Goal: Communication & Community: Answer question/provide support

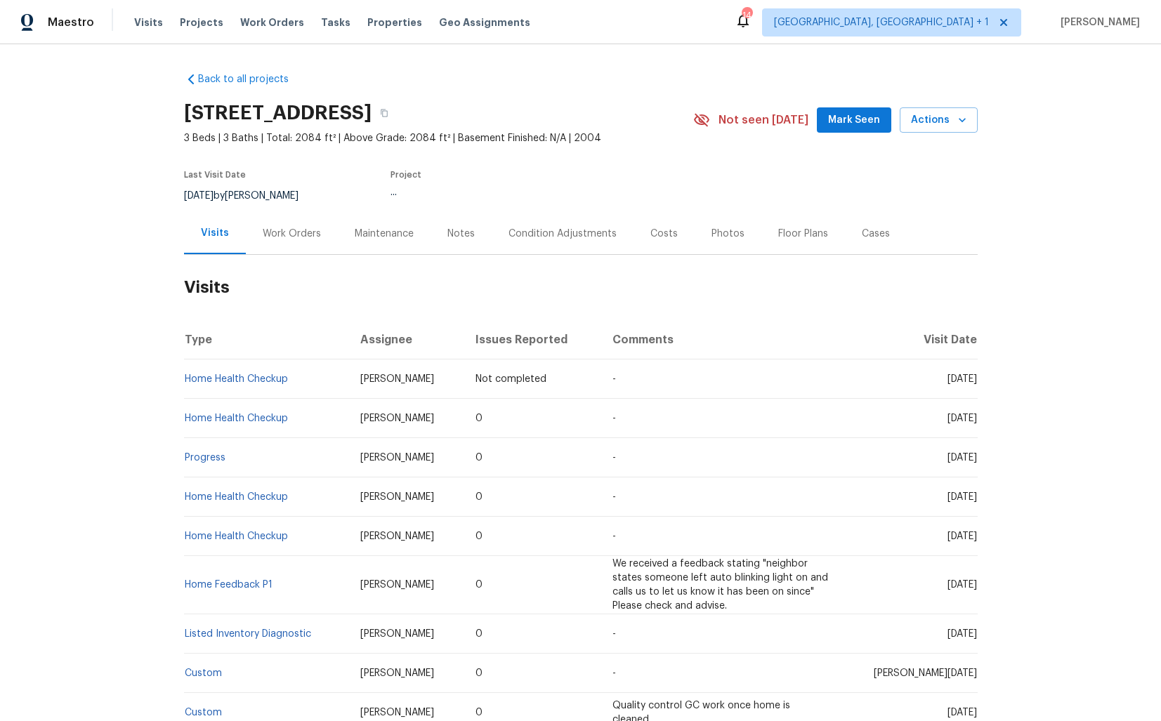
click at [280, 237] on div "Work Orders" at bounding box center [292, 234] width 58 height 14
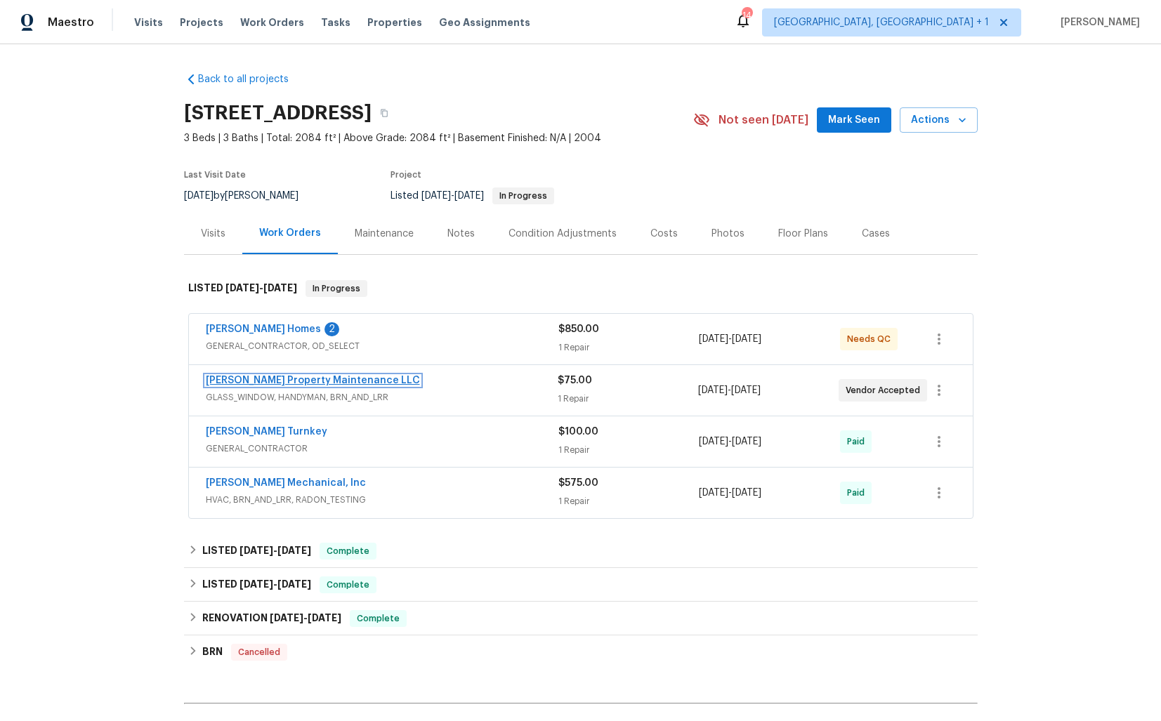
click at [274, 381] on link "Glen Property Maintenance LLC" at bounding box center [313, 381] width 214 height 10
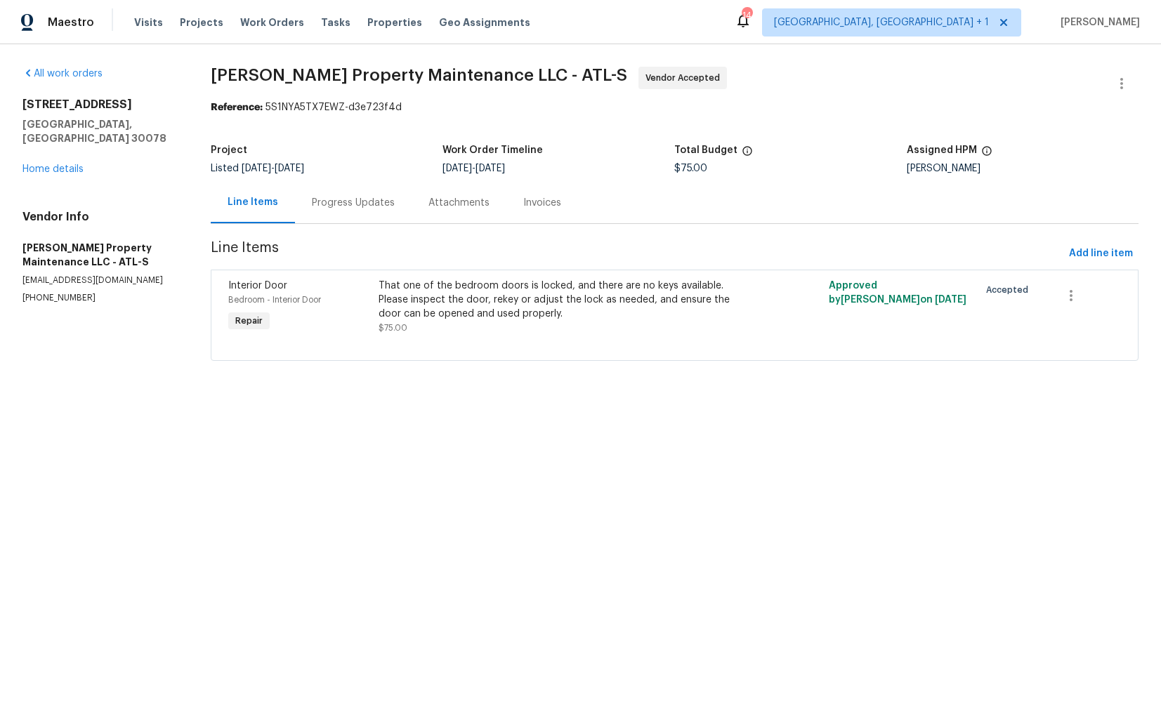
click at [349, 203] on div "Progress Updates" at bounding box center [353, 203] width 83 height 14
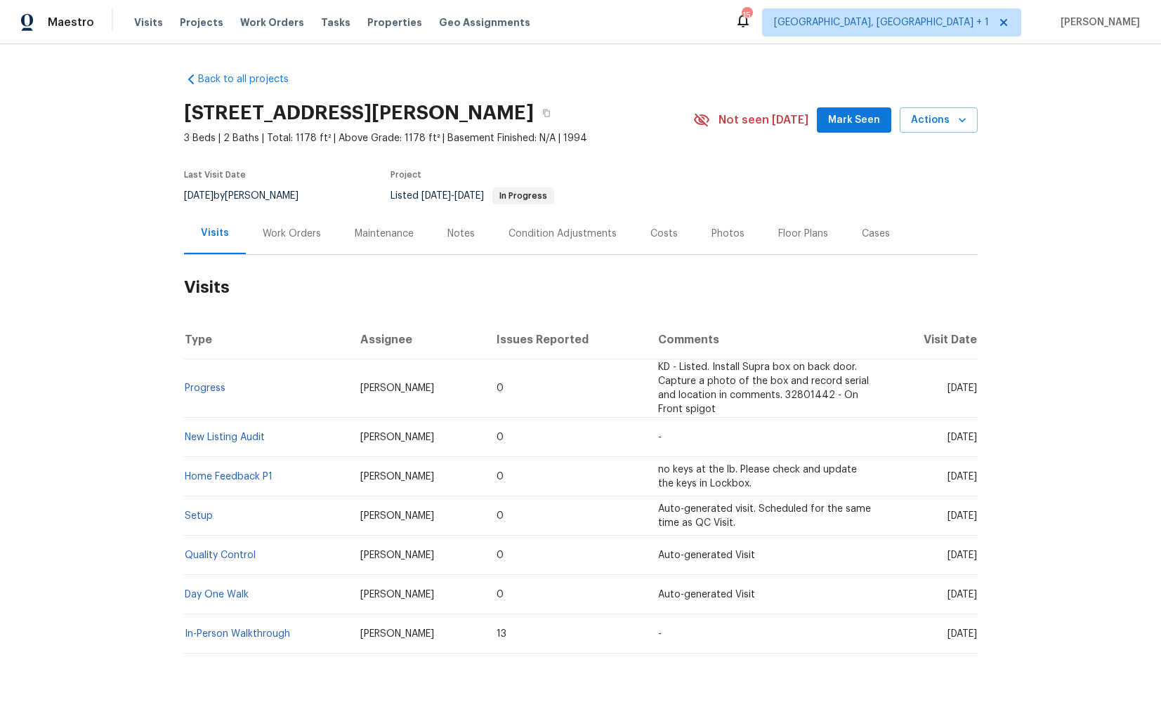
click at [307, 237] on div "Work Orders" at bounding box center [292, 234] width 58 height 14
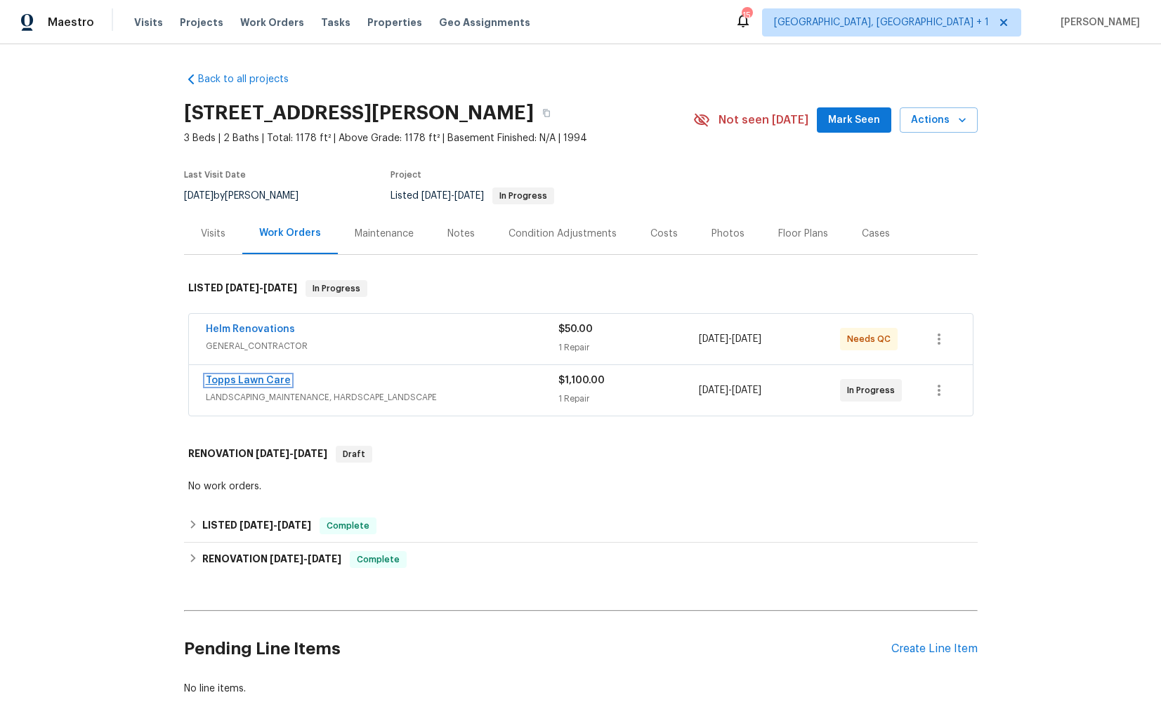
click at [284, 378] on link "Topps Lawn Care" at bounding box center [248, 381] width 85 height 10
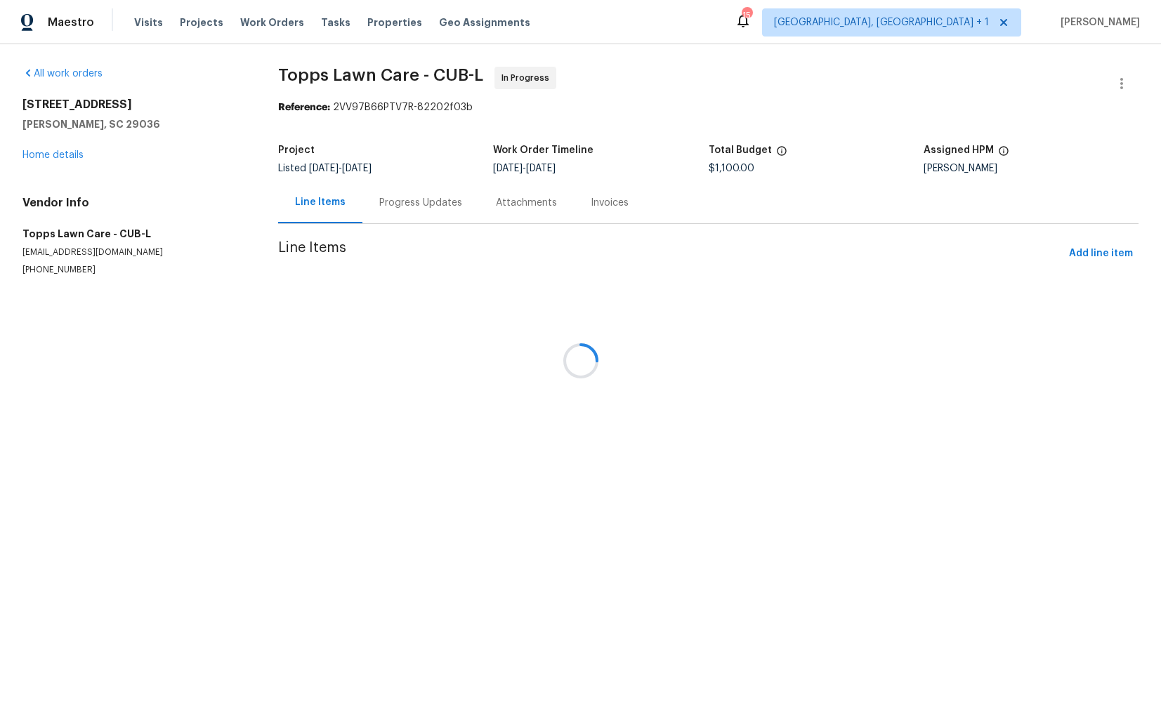
click at [479, 203] on div "Attachments" at bounding box center [526, 202] width 95 height 41
click at [391, 203] on div "Progress Updates" at bounding box center [418, 203] width 83 height 14
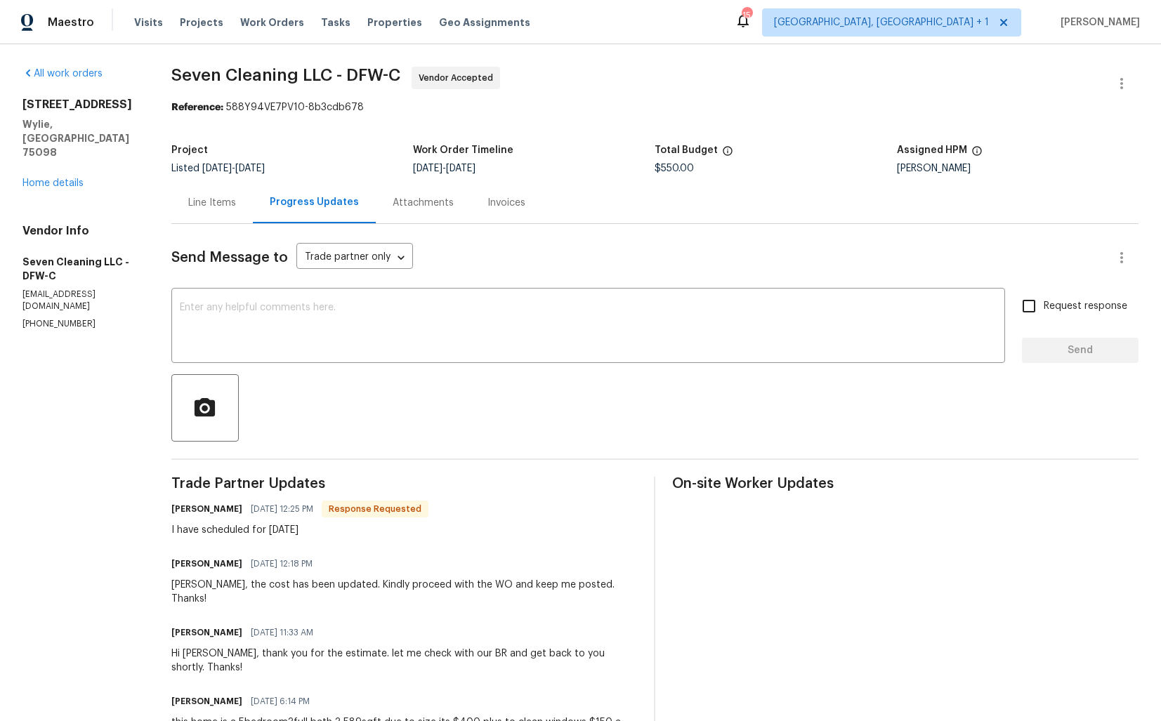
click at [193, 511] on h6 "Alfredo Garcia" at bounding box center [206, 509] width 71 height 14
copy h6 "Alfredo"
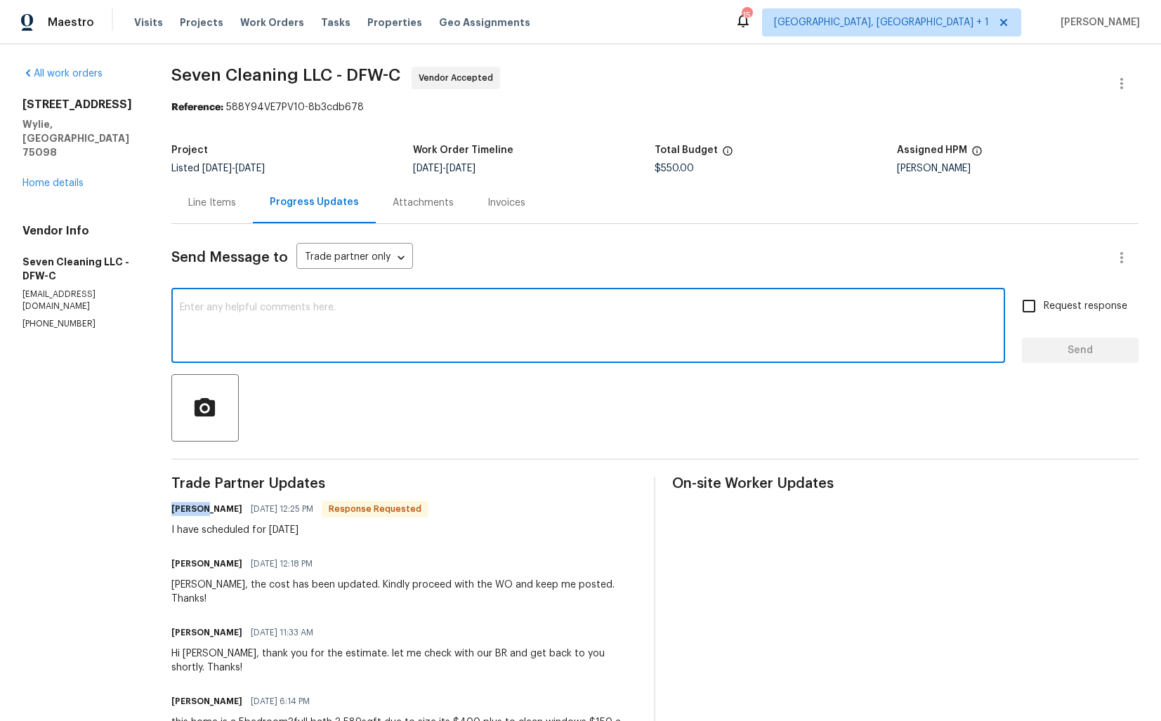
click at [332, 338] on textarea at bounding box center [588, 327] width 817 height 49
paste textarea "Alfredo"
type textarea "Thank you, Alfredo."
click at [1085, 350] on span "Send" at bounding box center [1080, 351] width 94 height 18
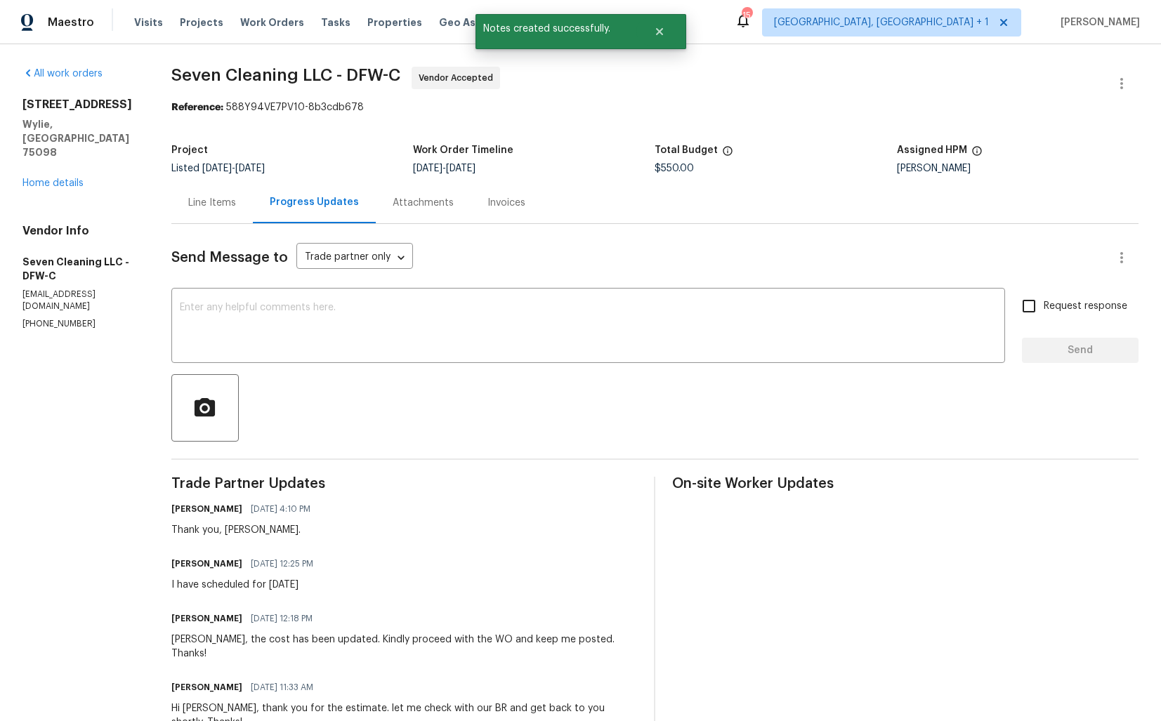
click at [204, 584] on div "I have scheduled for tomorrow" at bounding box center [246, 585] width 150 height 14
copy div "I have scheduled for tomorrow"
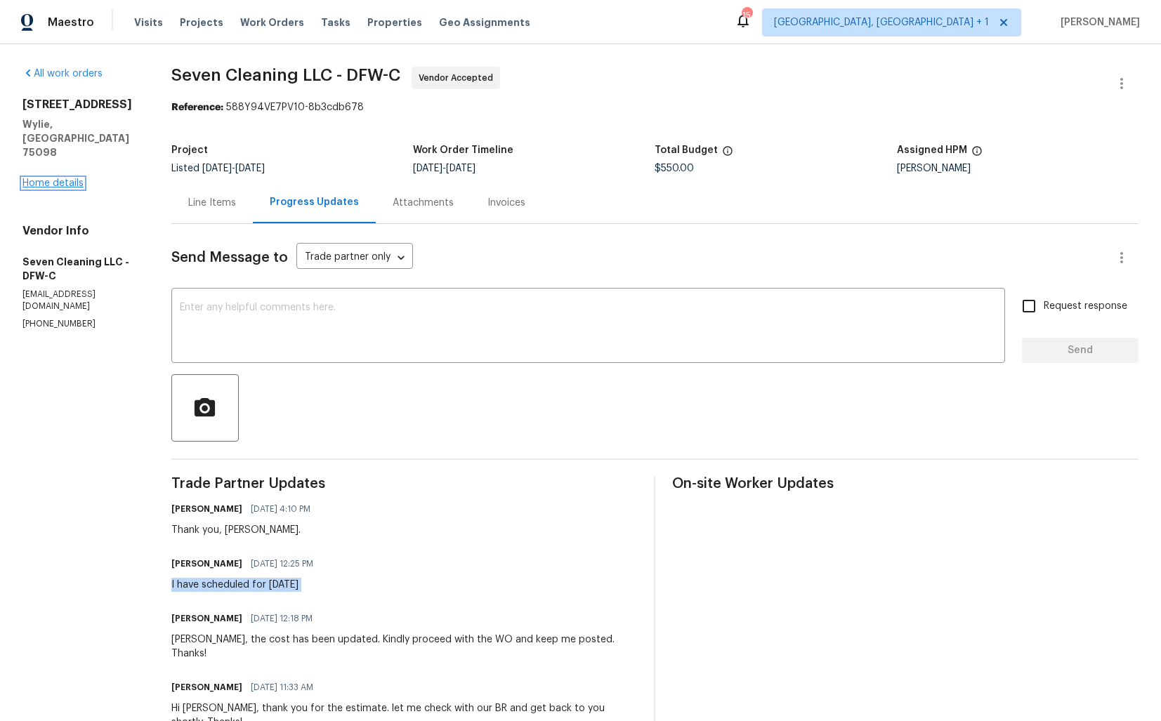
click at [74, 178] on link "Home details" at bounding box center [52, 183] width 61 height 10
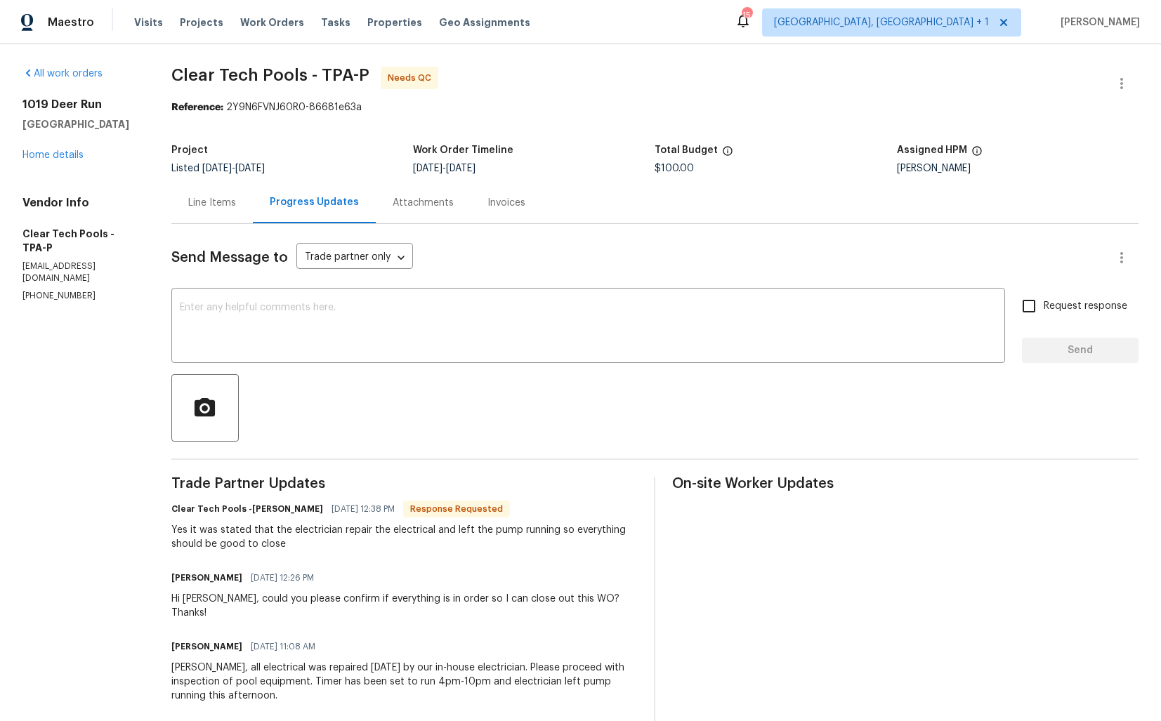
click at [222, 191] on div "Line Items" at bounding box center [211, 202] width 81 height 41
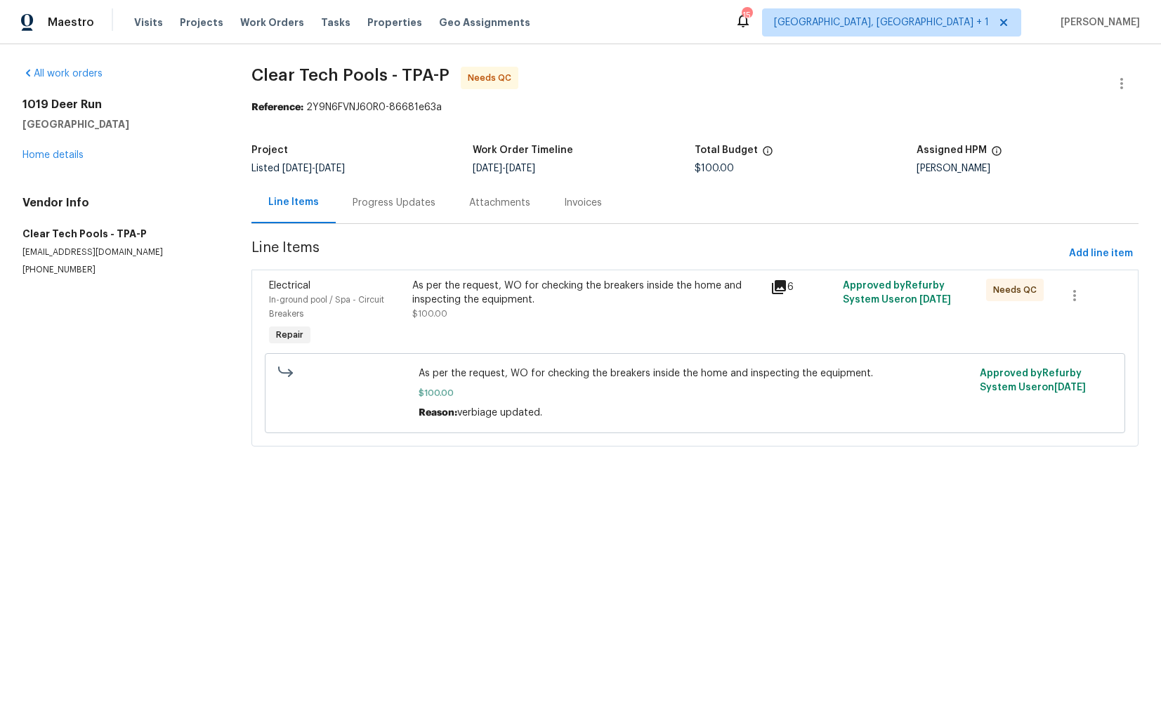
click at [510, 312] on div "As per the request, WO for checking the breakers inside the home and inspecting…" at bounding box center [587, 300] width 351 height 42
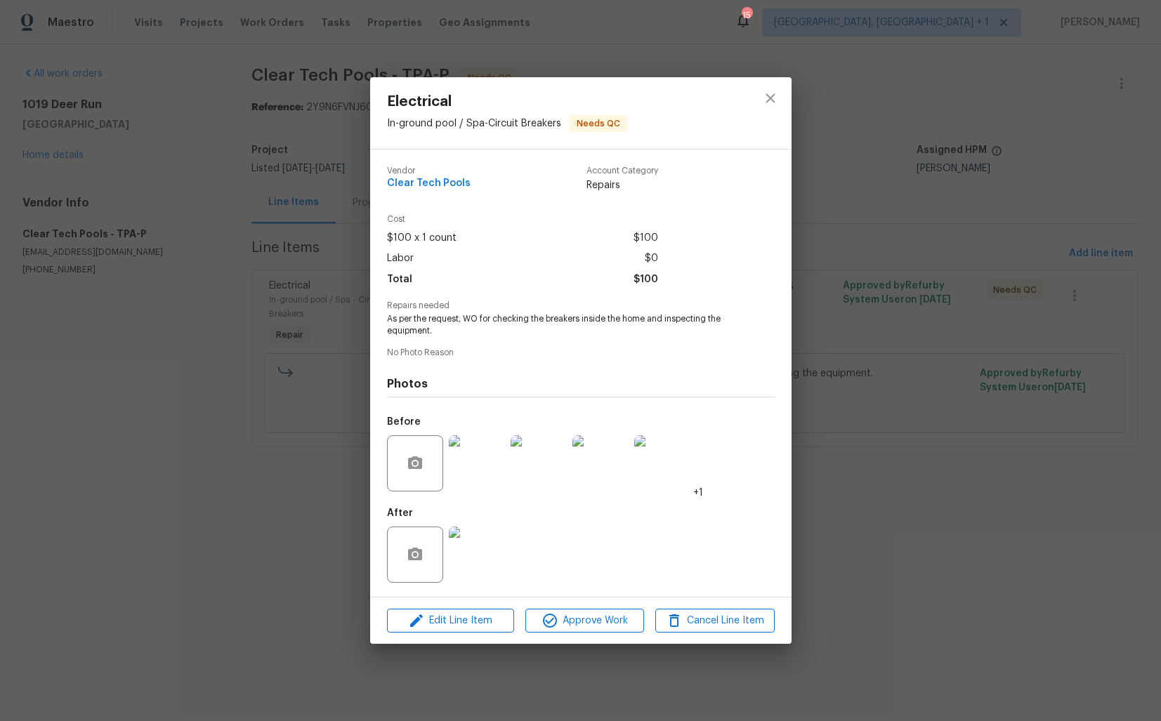
click at [484, 475] on img at bounding box center [477, 464] width 56 height 56
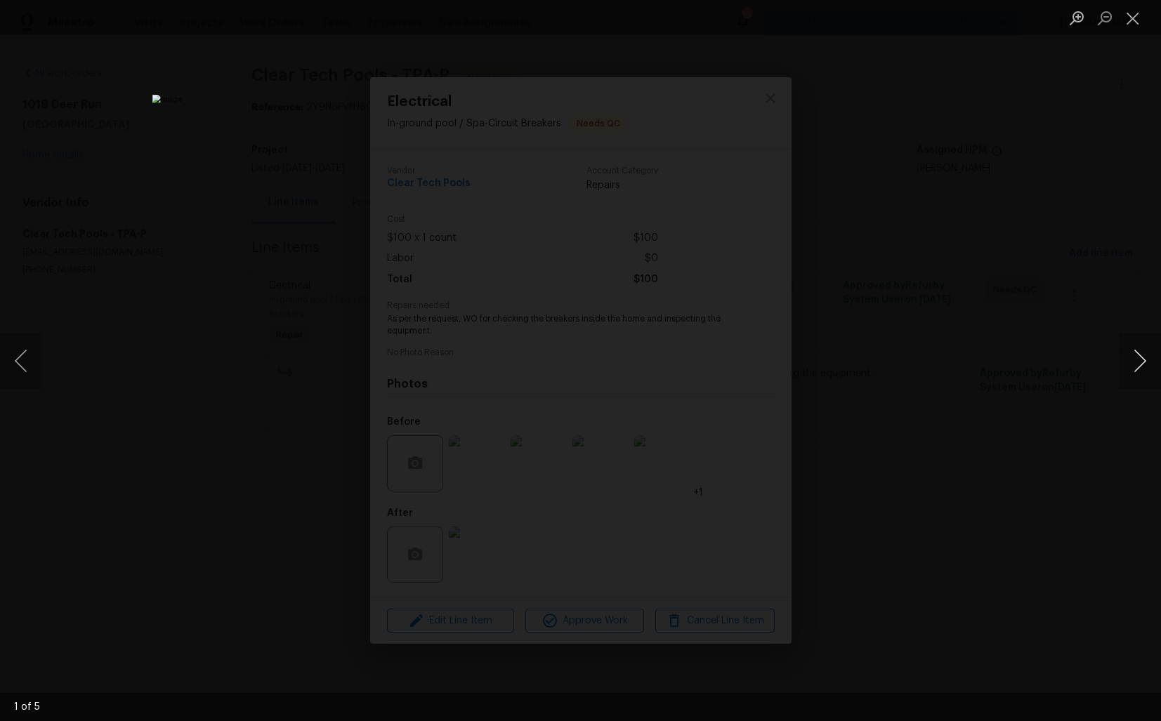
click at [1131, 369] on button "Next image" at bounding box center [1140, 361] width 42 height 56
click at [1139, 365] on button "Next image" at bounding box center [1140, 361] width 42 height 56
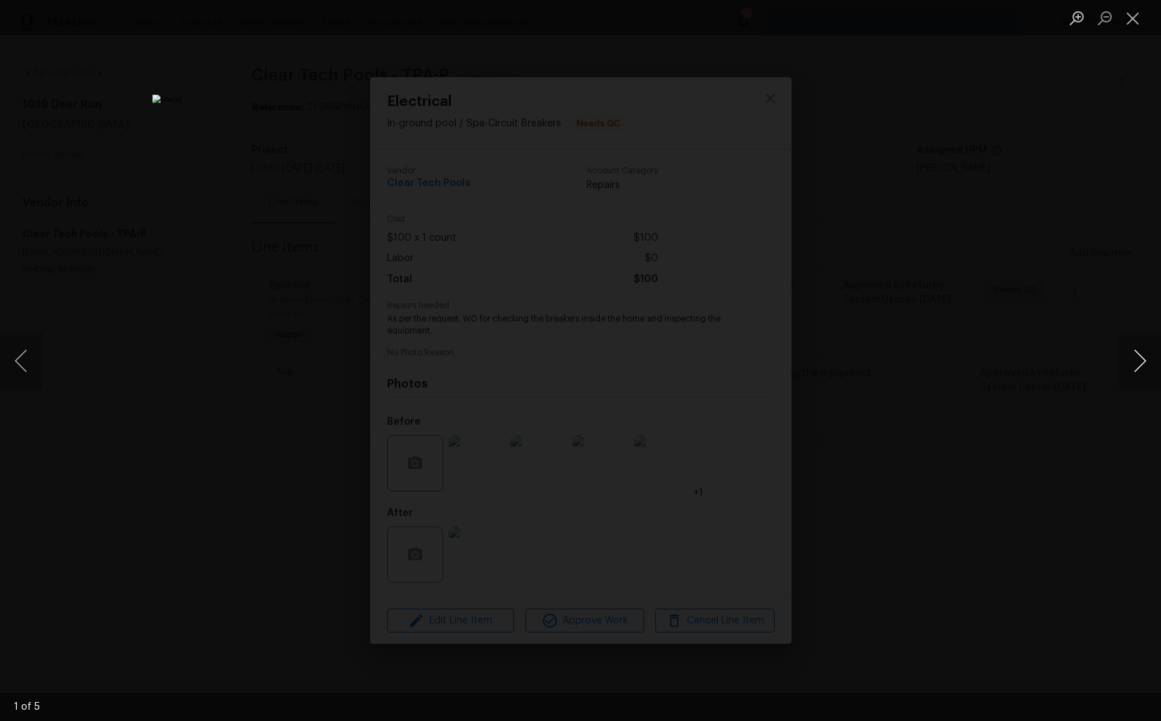
click at [1139, 365] on button "Next image" at bounding box center [1140, 361] width 42 height 56
click at [975, 395] on div "Lightbox" at bounding box center [580, 360] width 1161 height 721
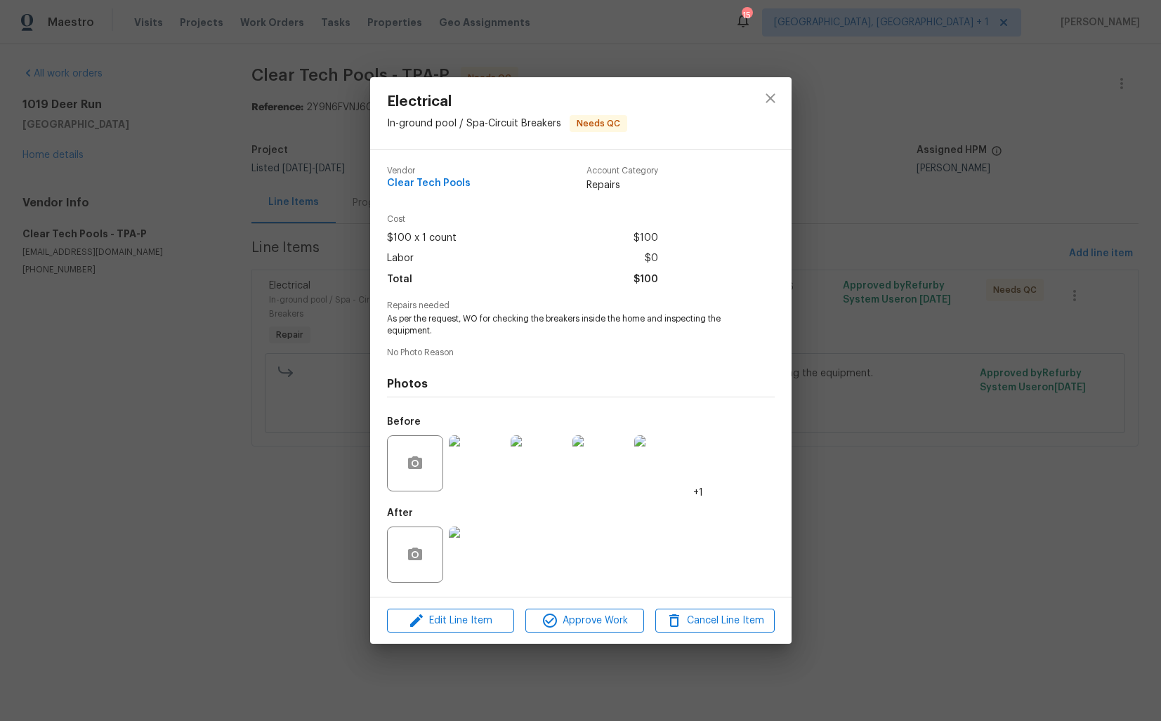
click at [476, 541] on img at bounding box center [477, 555] width 56 height 56
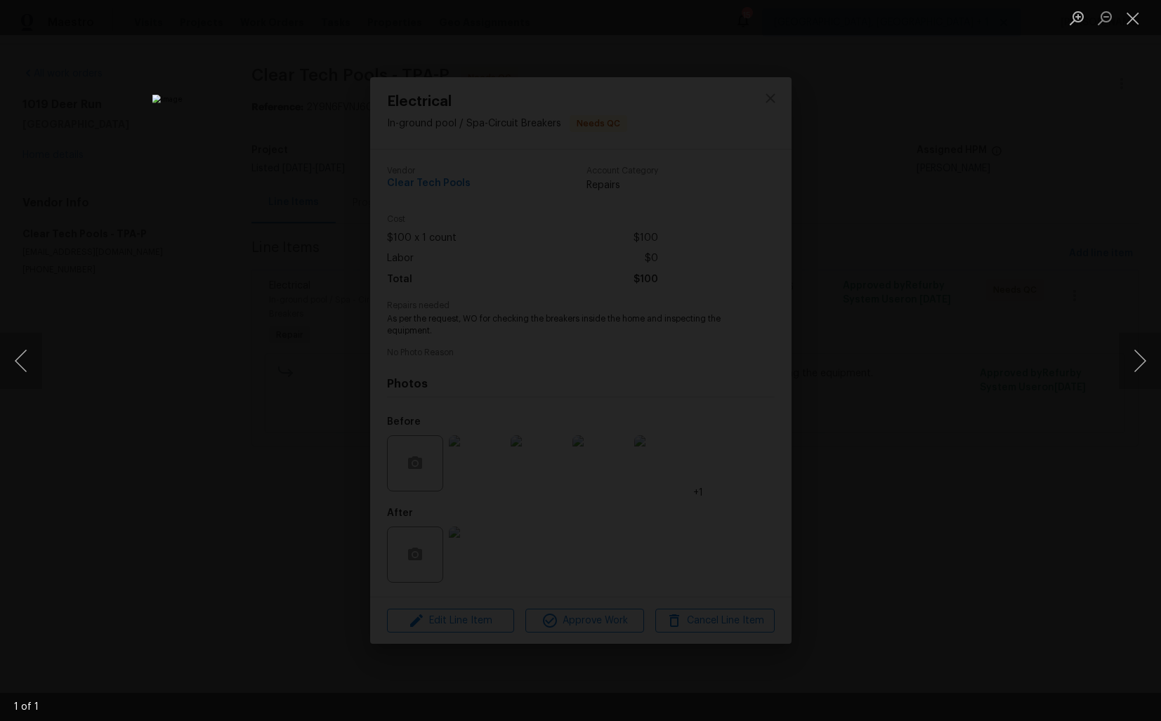
click at [978, 216] on div "Lightbox" at bounding box center [580, 360] width 1161 height 721
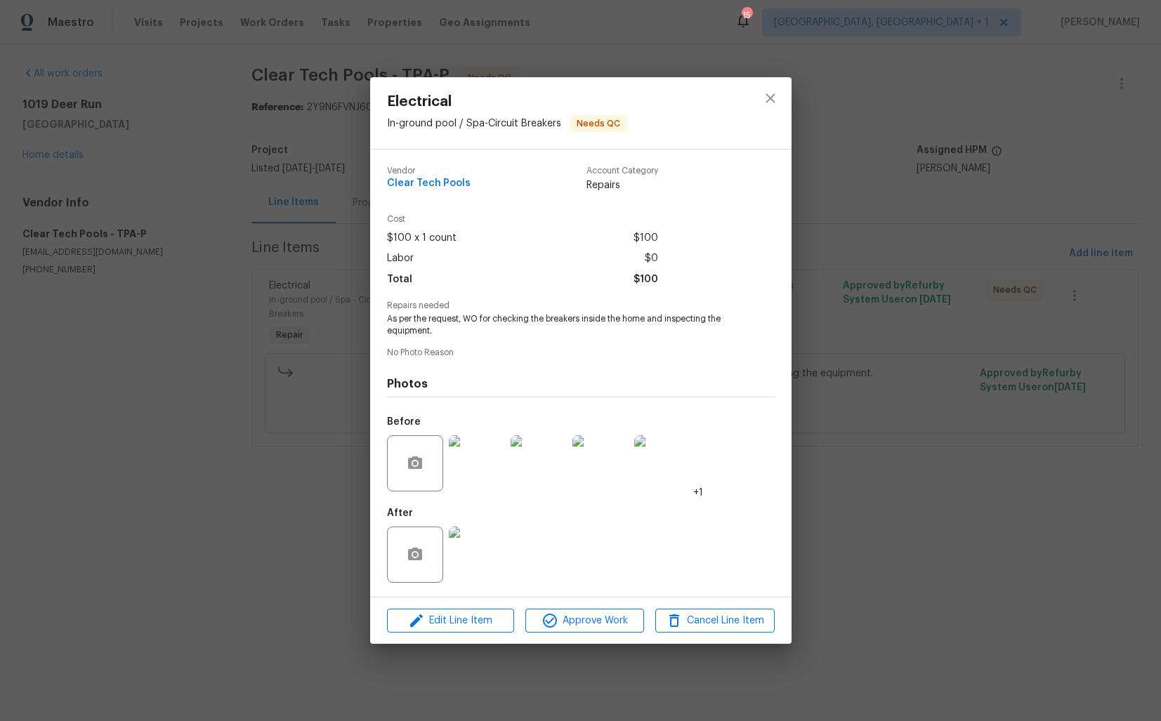
click at [855, 228] on div "Electrical In-ground pool / Spa - Circuit Breakers Needs QC Vendor Clear Tech P…" at bounding box center [580, 360] width 1161 height 721
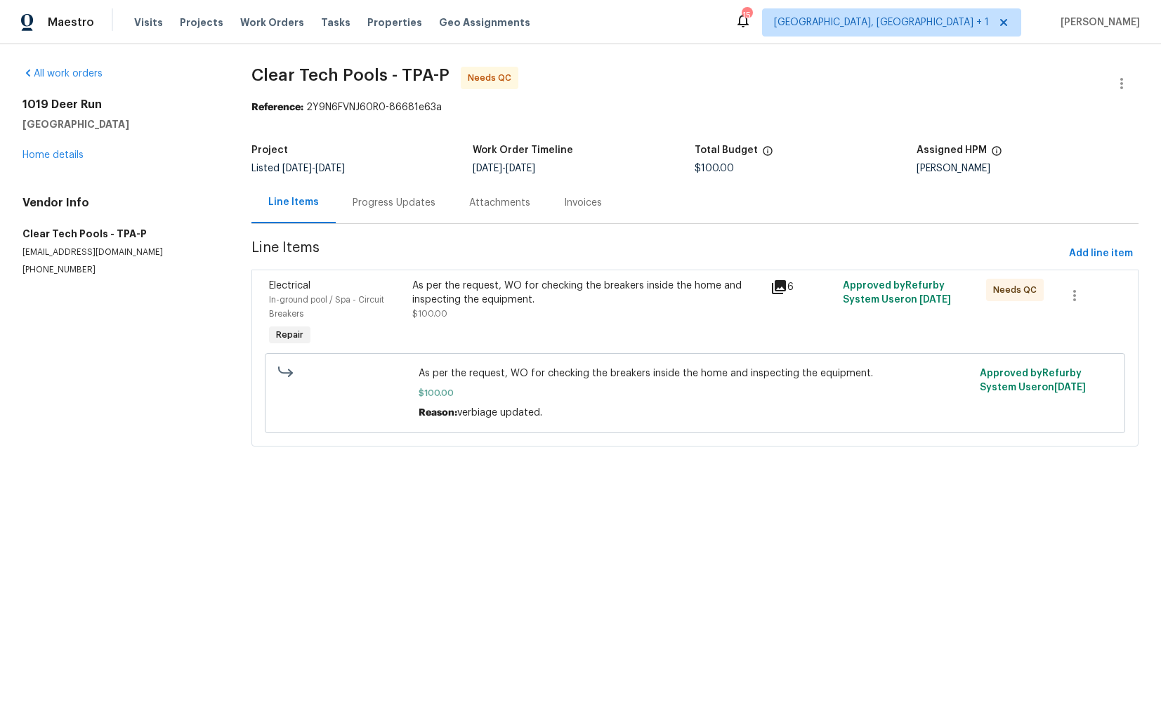
click at [362, 208] on div "Progress Updates" at bounding box center [394, 203] width 83 height 14
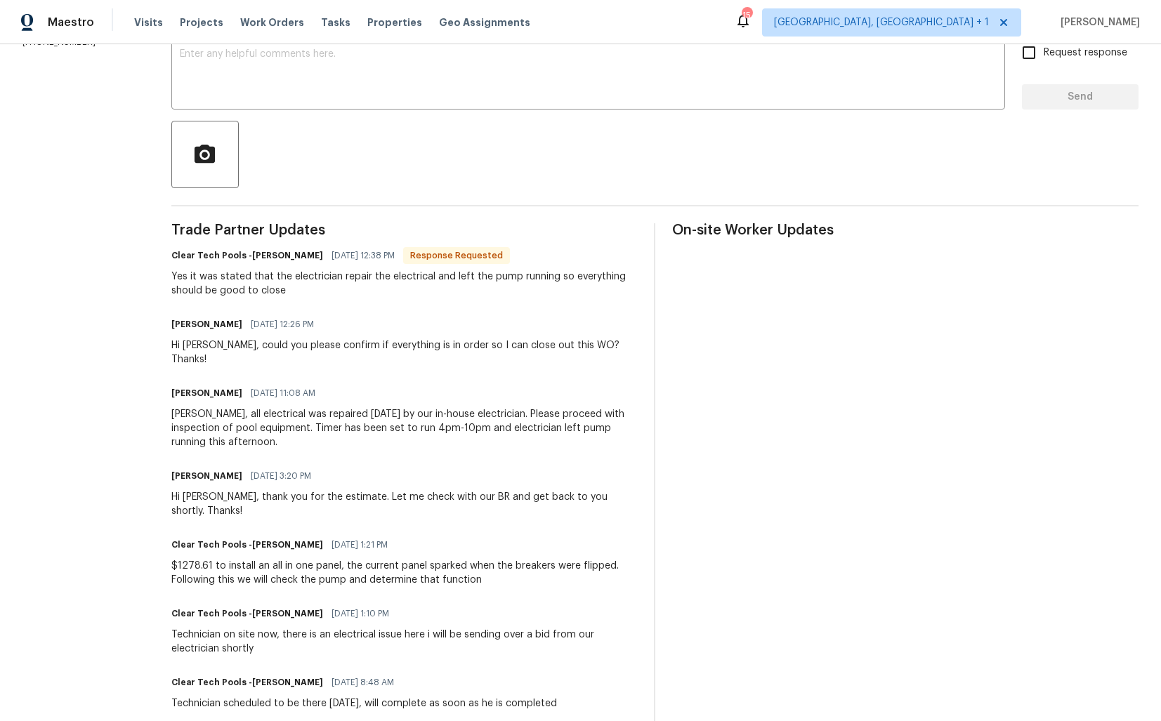
scroll to position [258, 0]
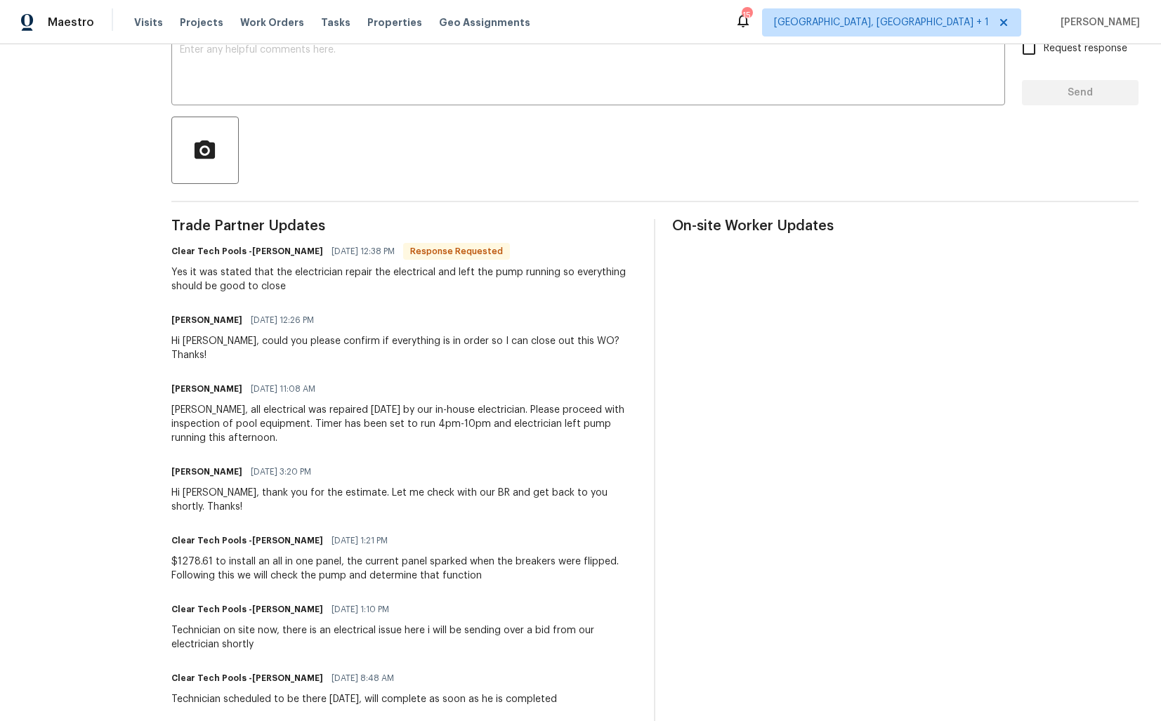
click at [292, 408] on div "Ashley, all electrical was repaired today by our in-house electrician. Please p…" at bounding box center [404, 424] width 466 height 42
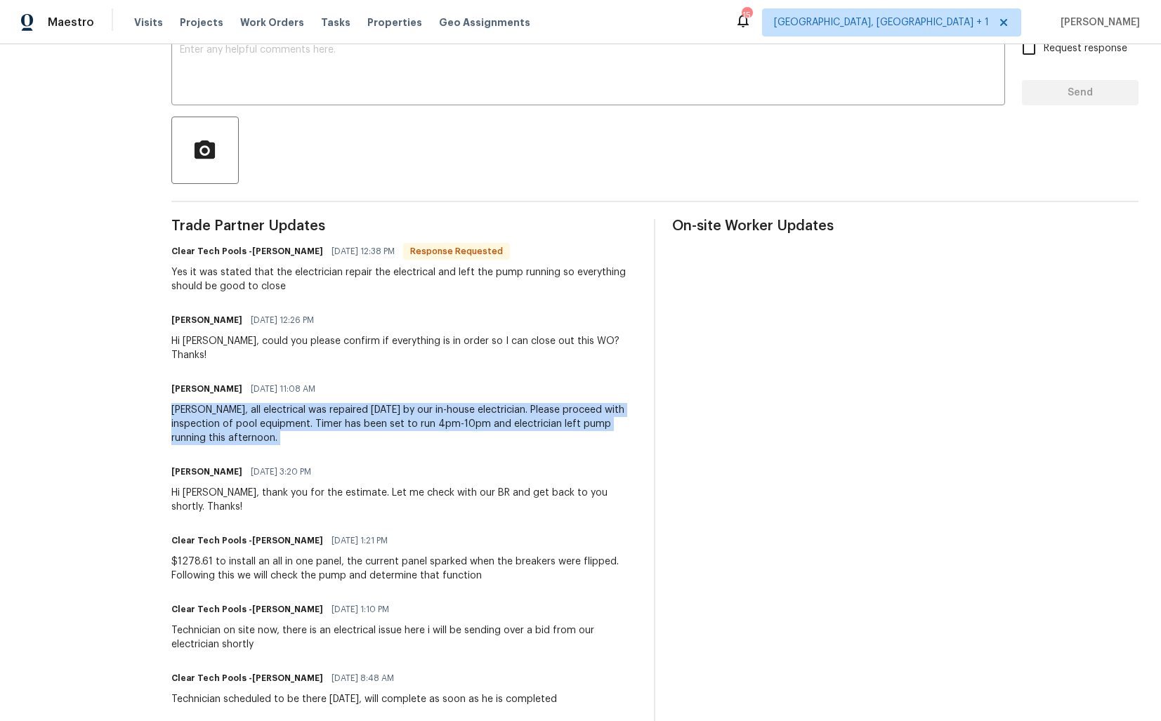
copy div "Ashley, all electrical was repaired today by our in-house electrician. Please p…"
click at [262, 407] on div "Ashley, all electrical was repaired today by our in-house electrician. Please p…" at bounding box center [404, 424] width 466 height 42
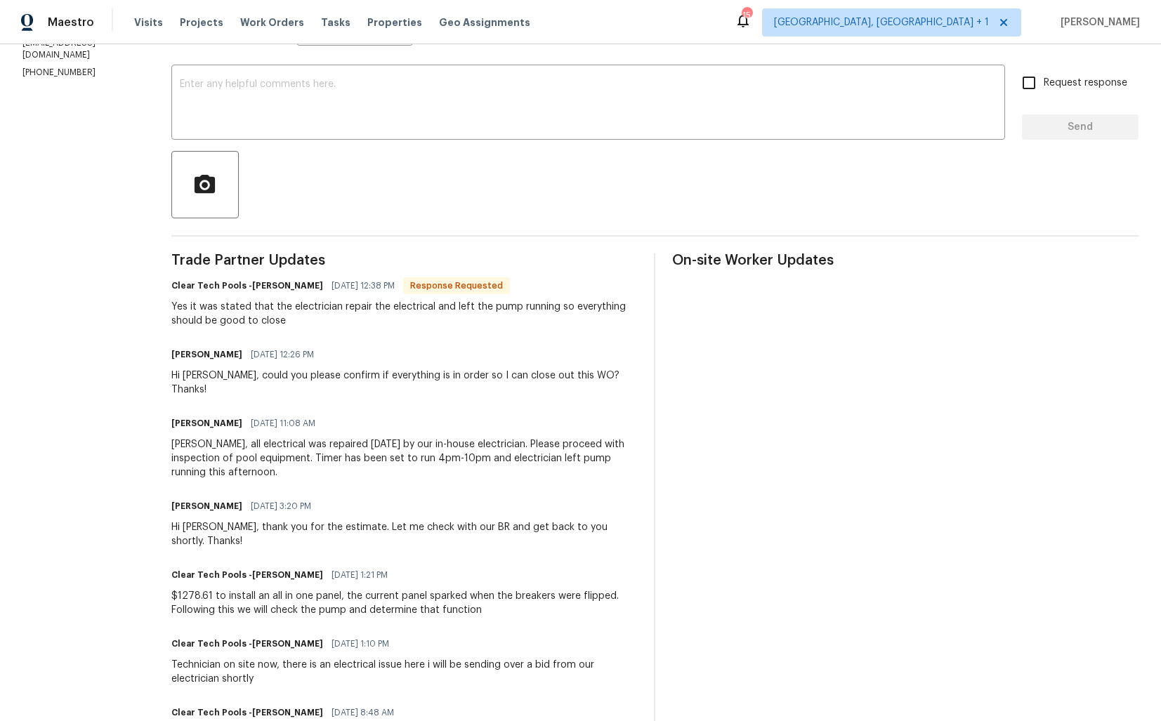
scroll to position [0, 0]
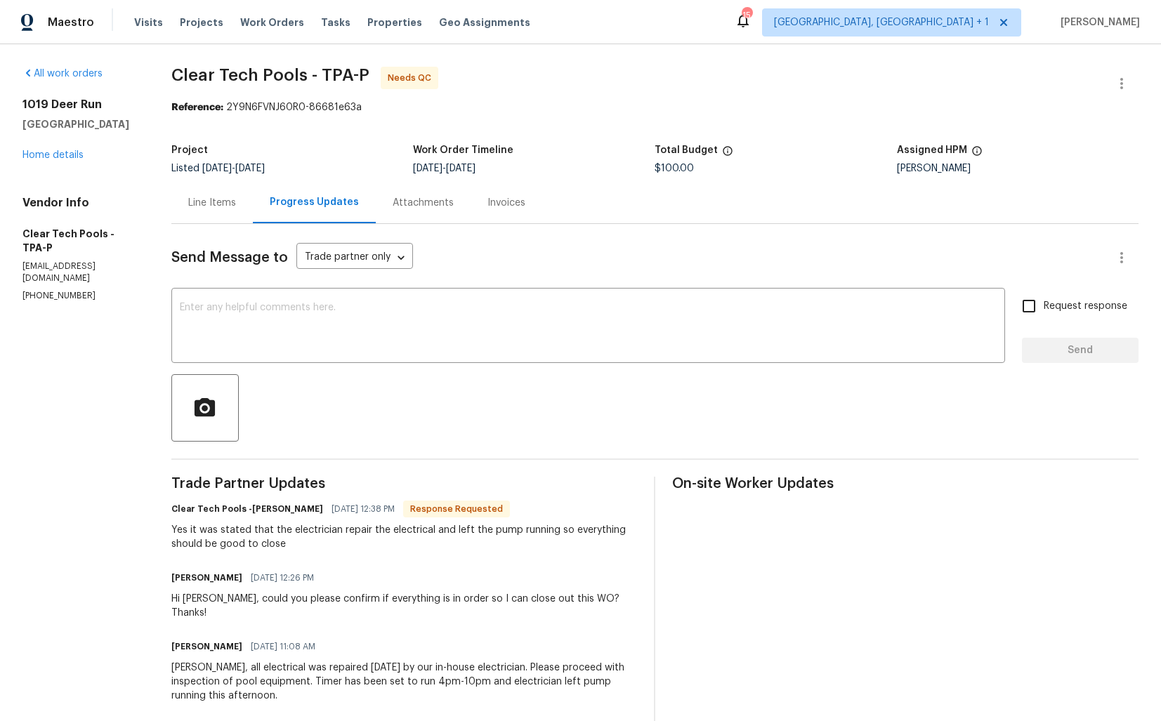
click at [228, 208] on div "Line Items" at bounding box center [212, 203] width 48 height 14
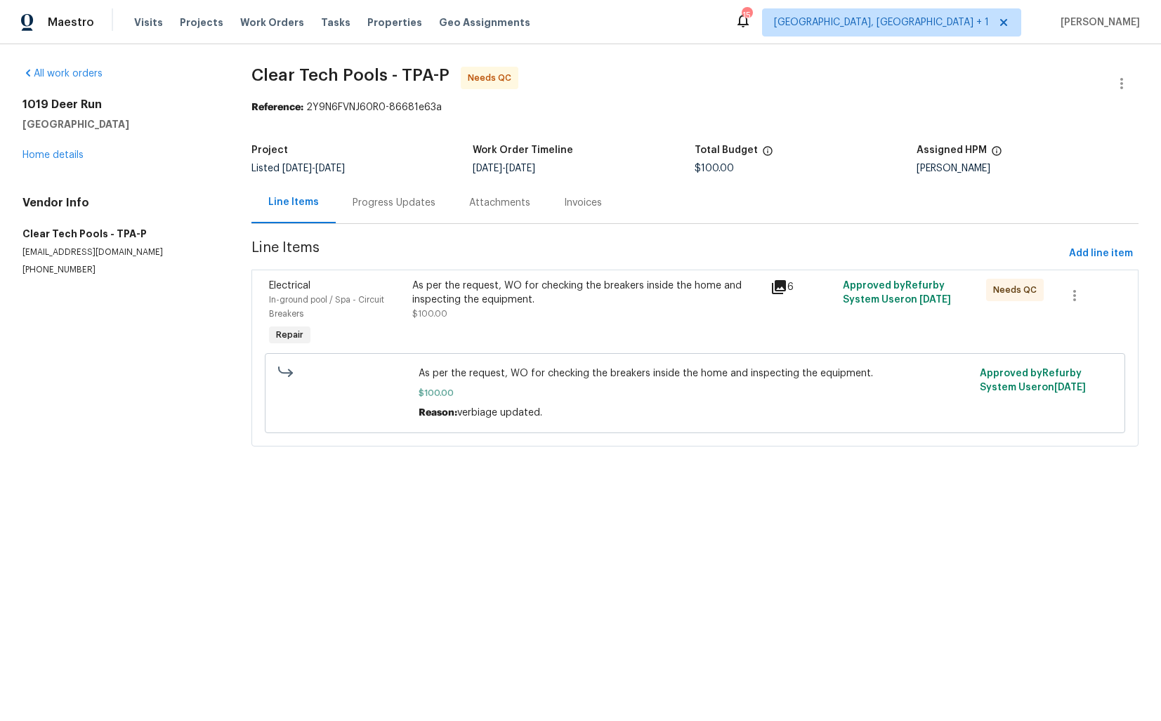
click at [481, 308] on div "As per the request, WO for checking the breakers inside the home and inspecting…" at bounding box center [587, 300] width 351 height 42
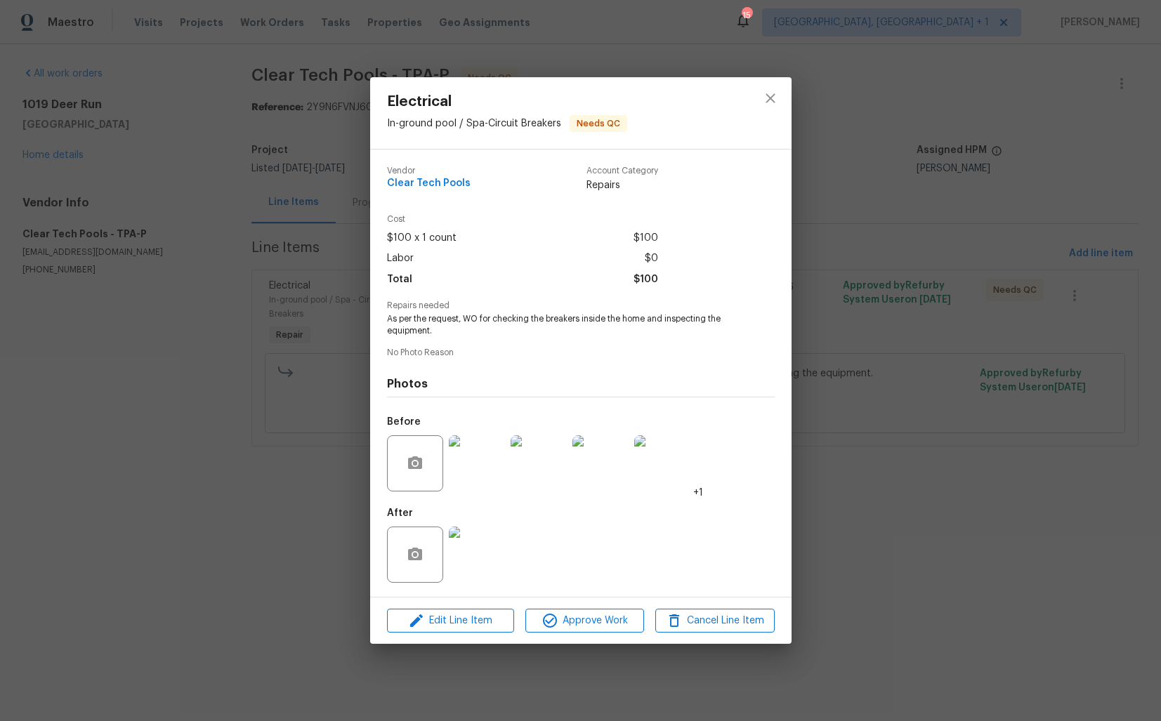
click at [291, 365] on div "Electrical In-ground pool / Spa - Circuit Breakers Needs QC Vendor Clear Tech P…" at bounding box center [580, 360] width 1161 height 721
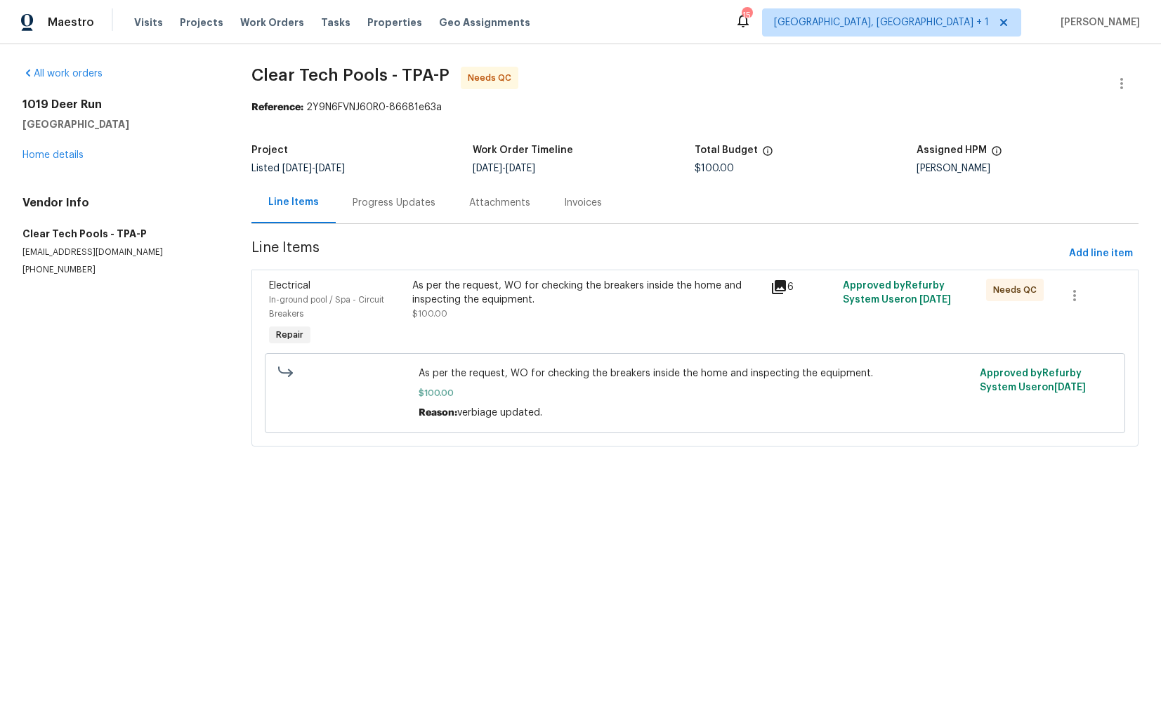
click at [379, 204] on div "Progress Updates" at bounding box center [394, 203] width 83 height 14
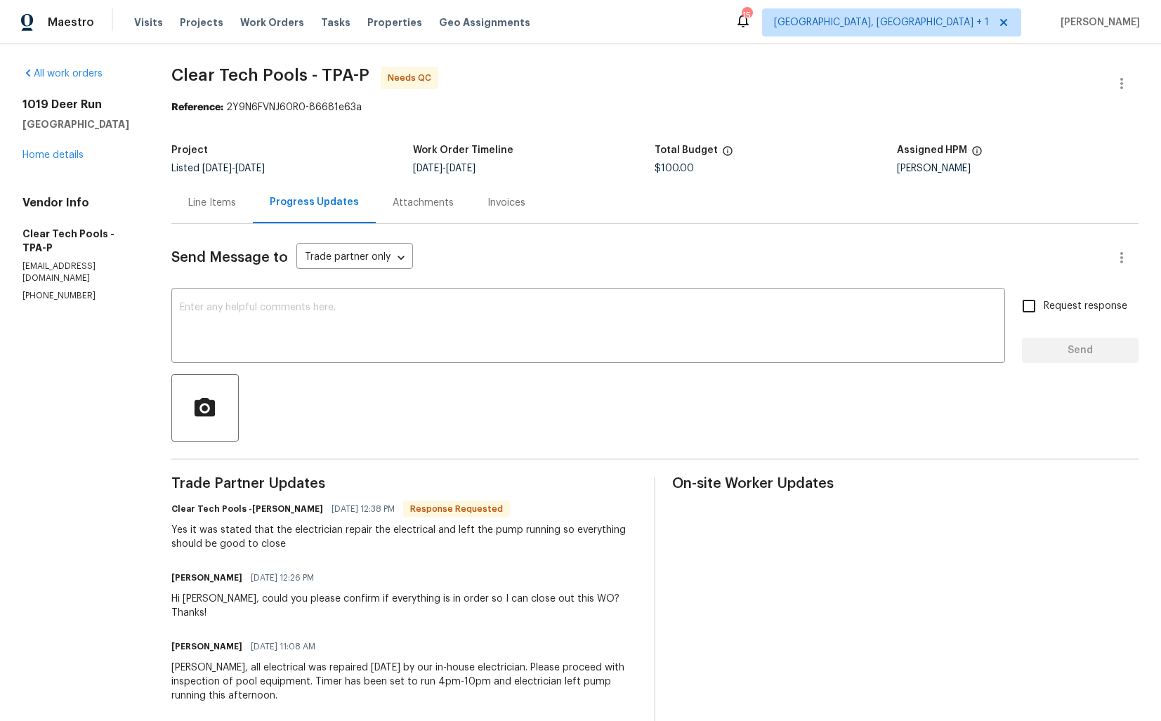
click at [221, 211] on div "Line Items" at bounding box center [211, 202] width 81 height 41
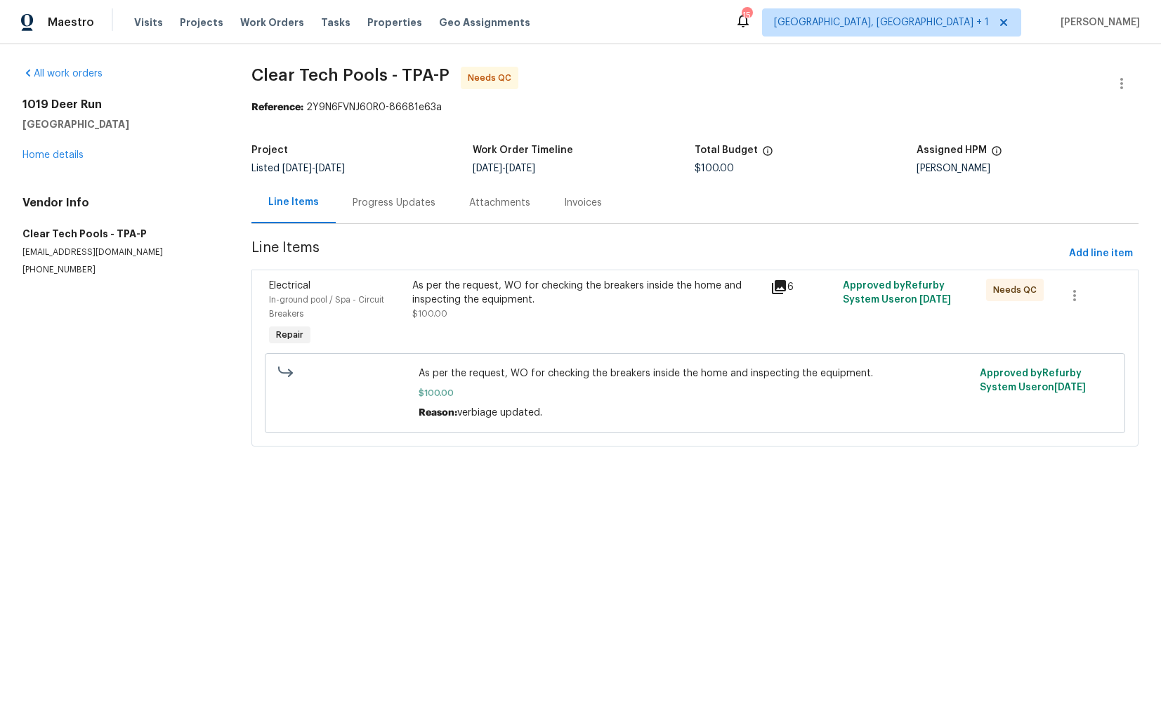
click at [372, 200] on div "Progress Updates" at bounding box center [394, 203] width 83 height 14
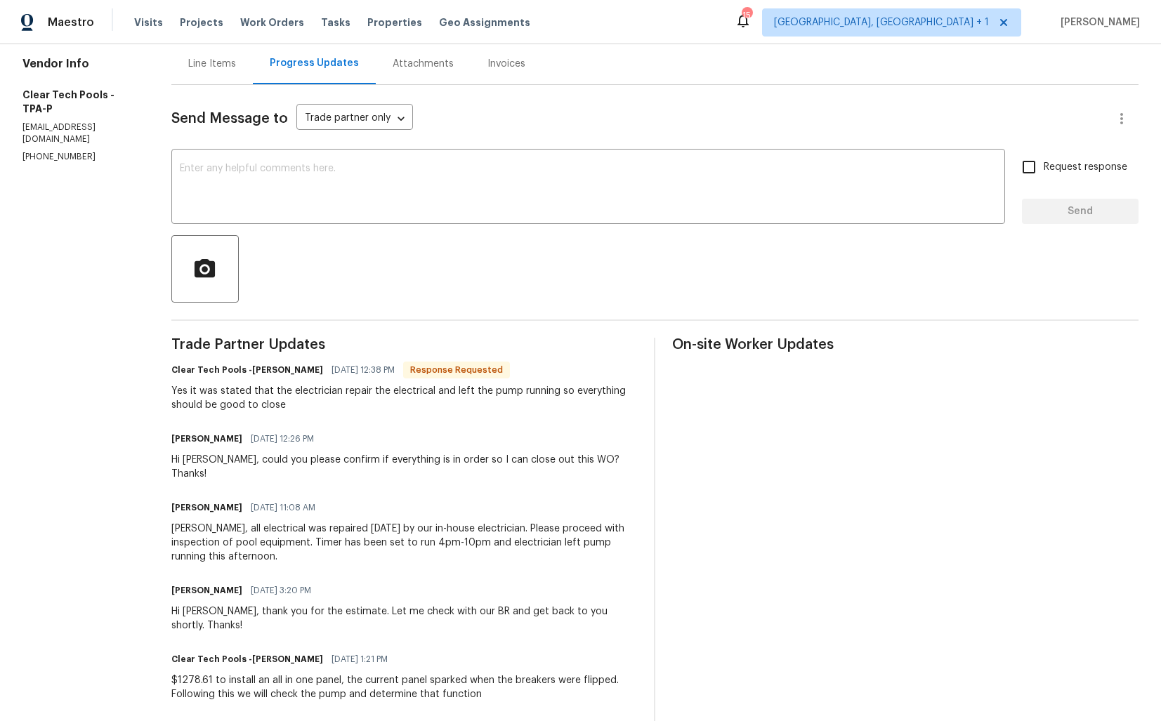
scroll to position [163, 0]
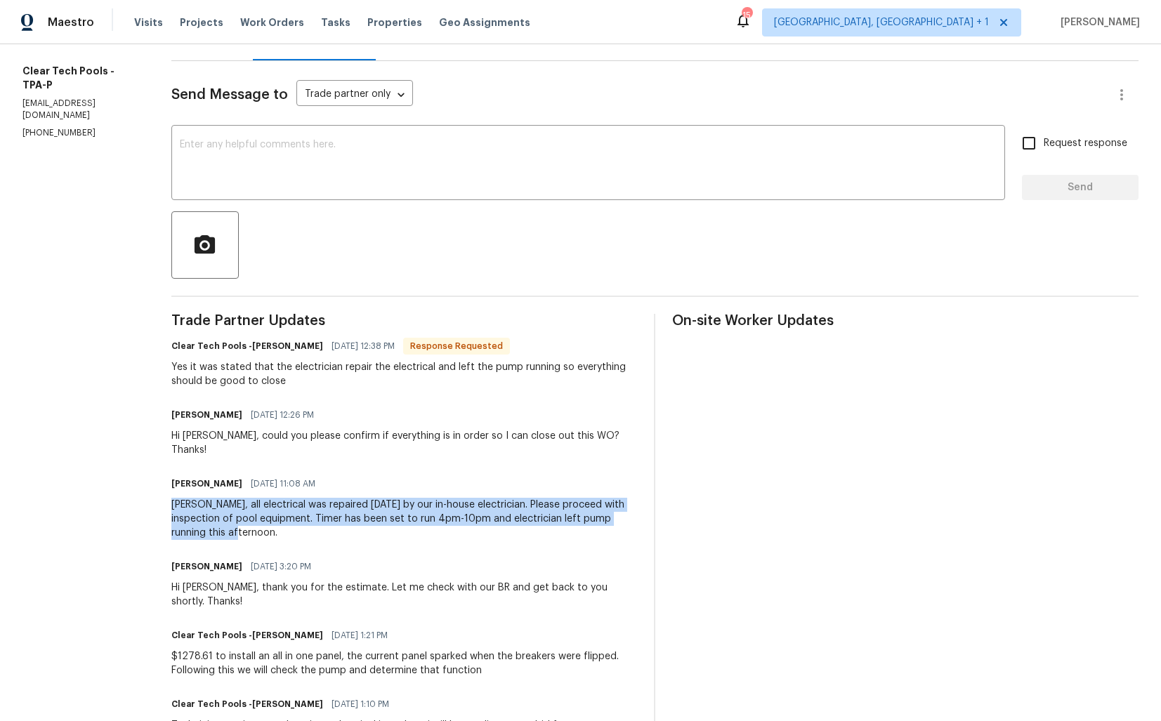
drag, startPoint x: 192, startPoint y: 491, endPoint x: 290, endPoint y: 517, distance: 101.0
click at [290, 517] on div "Ashley, all electrical was repaired today by our in-house electrician. Please p…" at bounding box center [404, 519] width 466 height 42
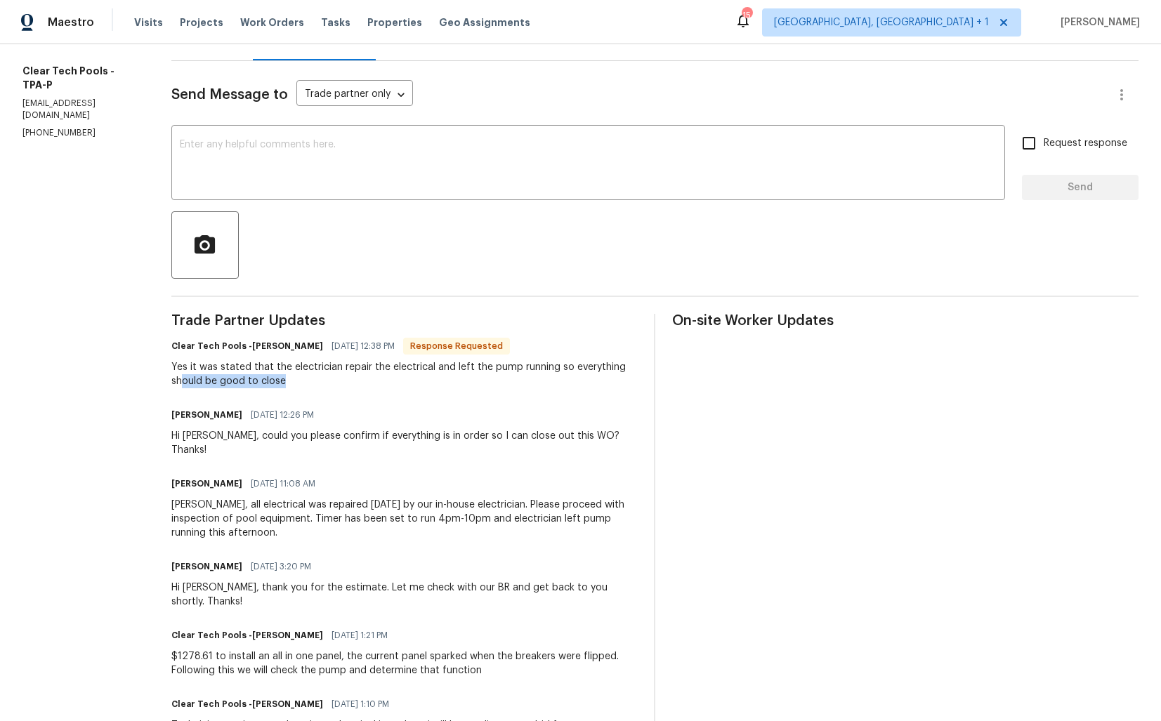
drag, startPoint x: 189, startPoint y: 387, endPoint x: 342, endPoint y: 387, distance: 153.1
click at [343, 387] on div "Yes it was stated that the electrician repair the electrical and left the pump …" at bounding box center [404, 374] width 466 height 28
click at [342, 387] on div "Yes it was stated that the electrician repair the electrical and left the pump …" at bounding box center [404, 374] width 466 height 28
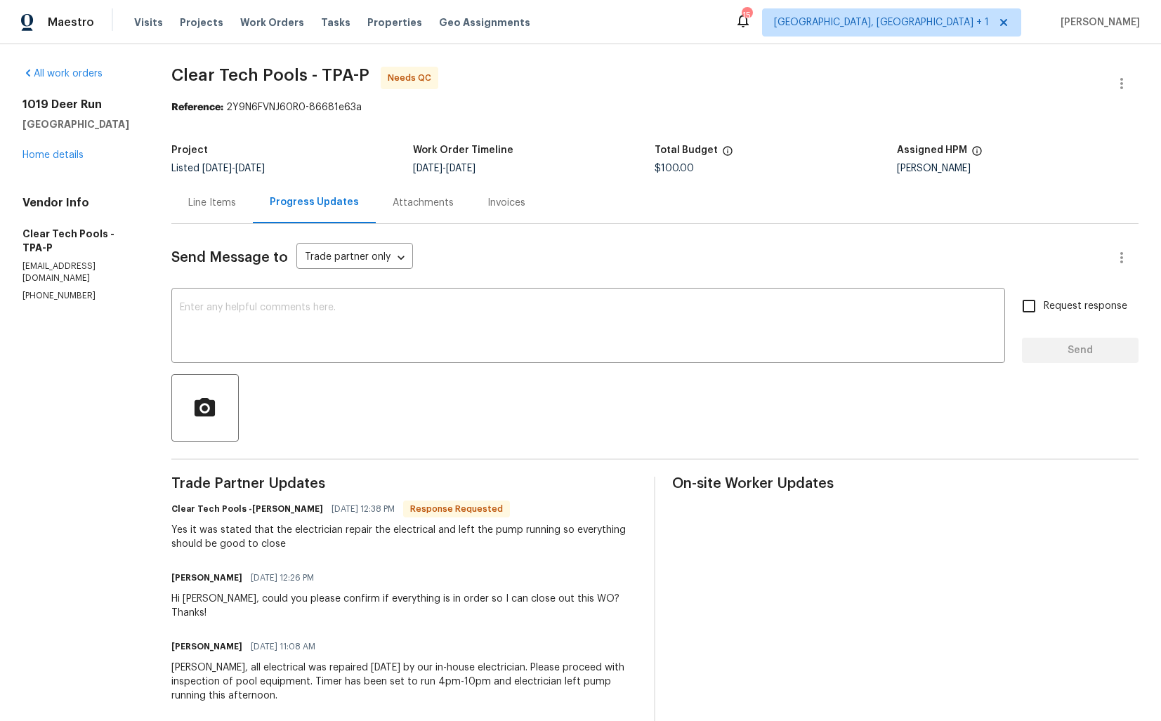
click at [242, 642] on div "Naomi Ferreira 10/02/2025 11:08 AM" at bounding box center [404, 647] width 466 height 20
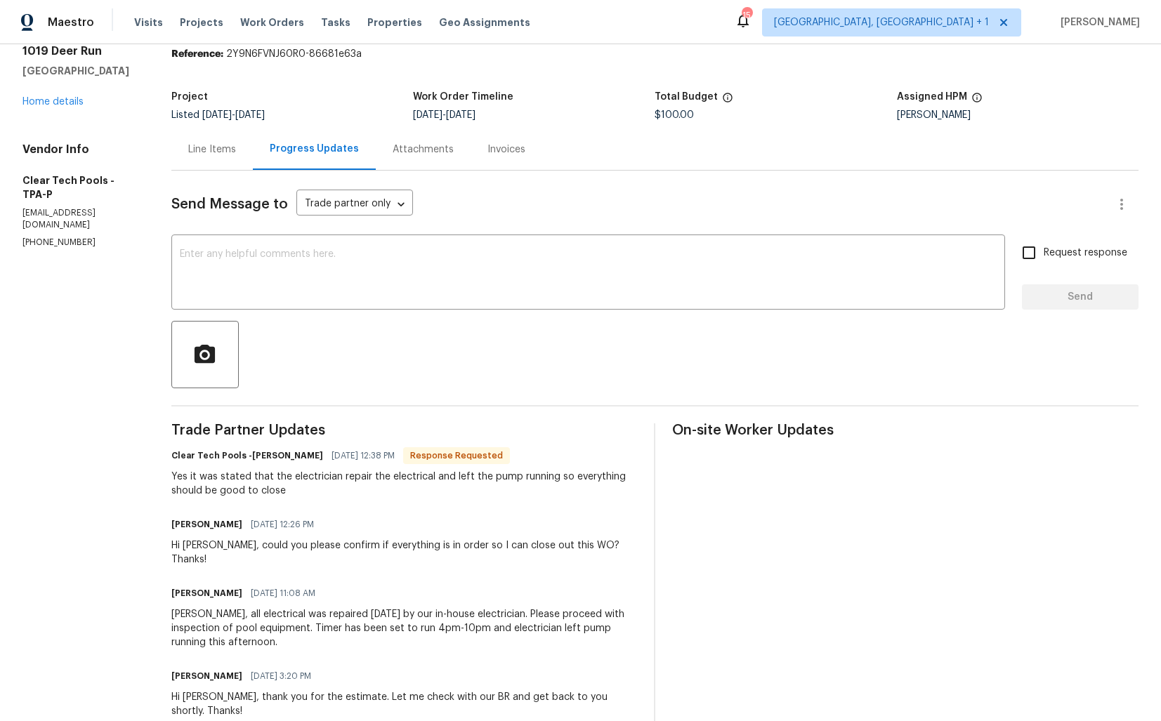
scroll to position [76, 0]
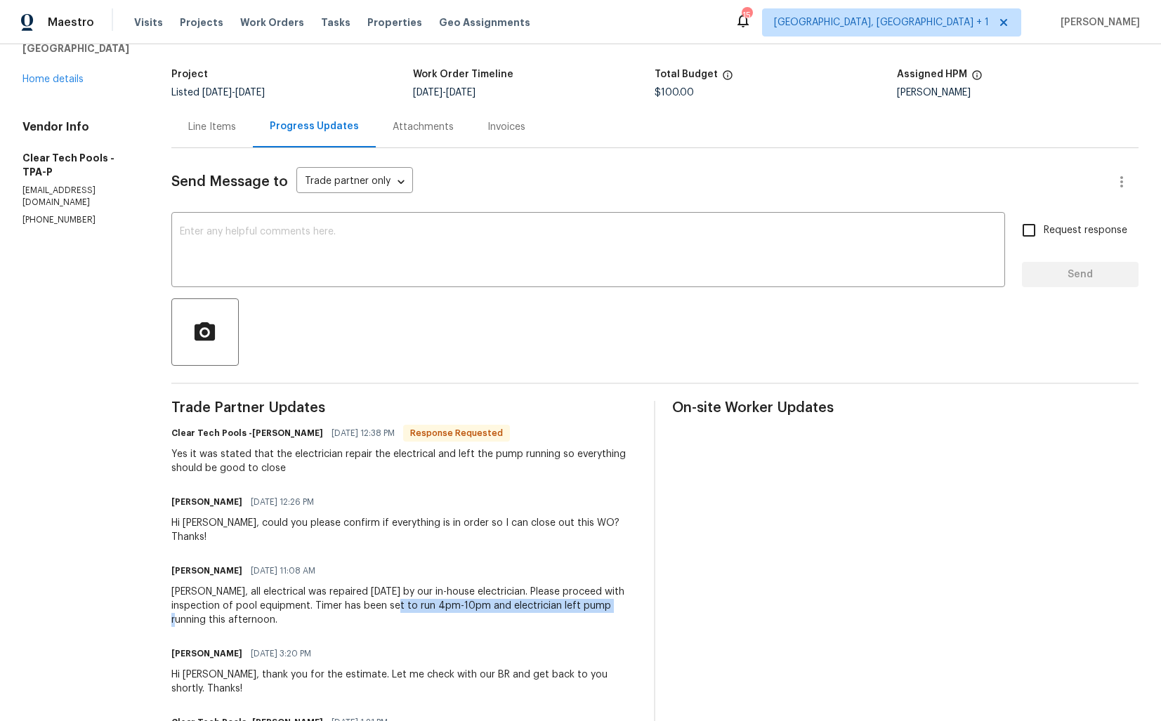
drag, startPoint x: 389, startPoint y: 594, endPoint x: 605, endPoint y: 595, distance: 215.7
click at [606, 595] on div "Ashley, all electrical was repaired today by our in-house electrician. Please p…" at bounding box center [404, 606] width 466 height 42
click at [605, 595] on div "Ashley, all electrical was repaired today by our in-house electrician. Please p…" at bounding box center [404, 606] width 466 height 42
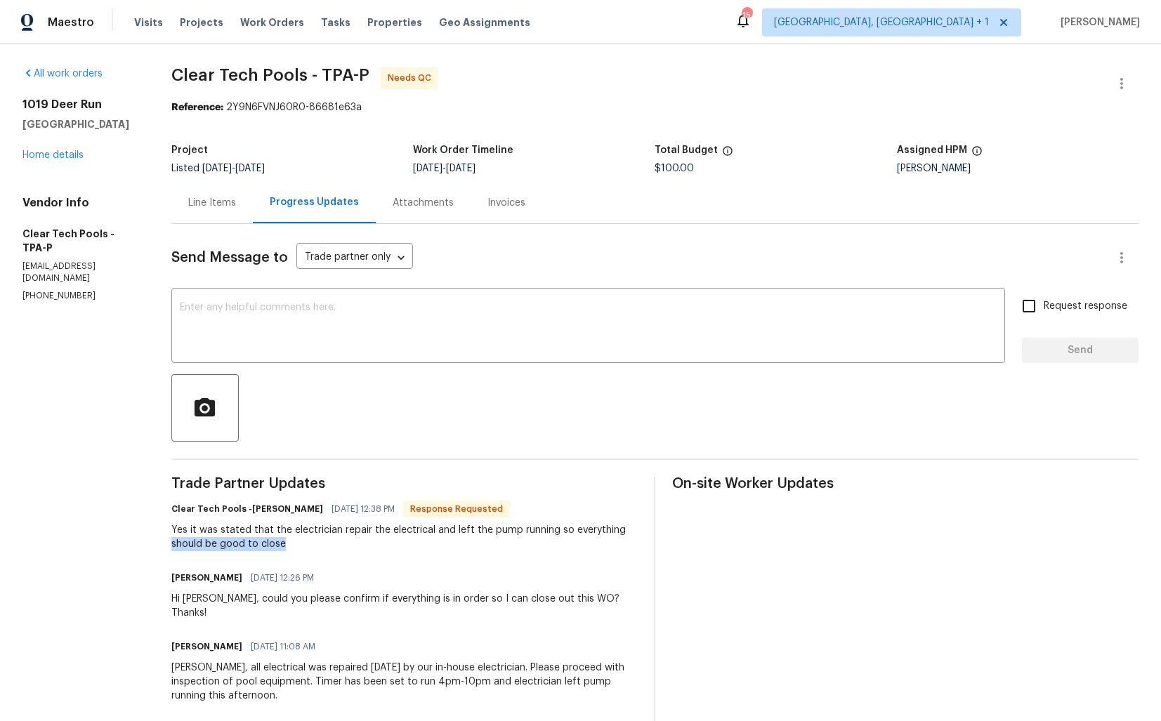
drag, startPoint x: 178, startPoint y: 546, endPoint x: 304, endPoint y: 545, distance: 125.7
click at [305, 545] on div "All work orders 1019 Deer Run Venice, FL 34293 Home details Vendor Info Clear T…" at bounding box center [580, 730] width 1161 height 1373
click at [304, 545] on div "Yes it was stated that the electrician repair the electrical and left the pump …" at bounding box center [404, 537] width 466 height 28
click at [435, 320] on textarea at bounding box center [588, 327] width 817 height 49
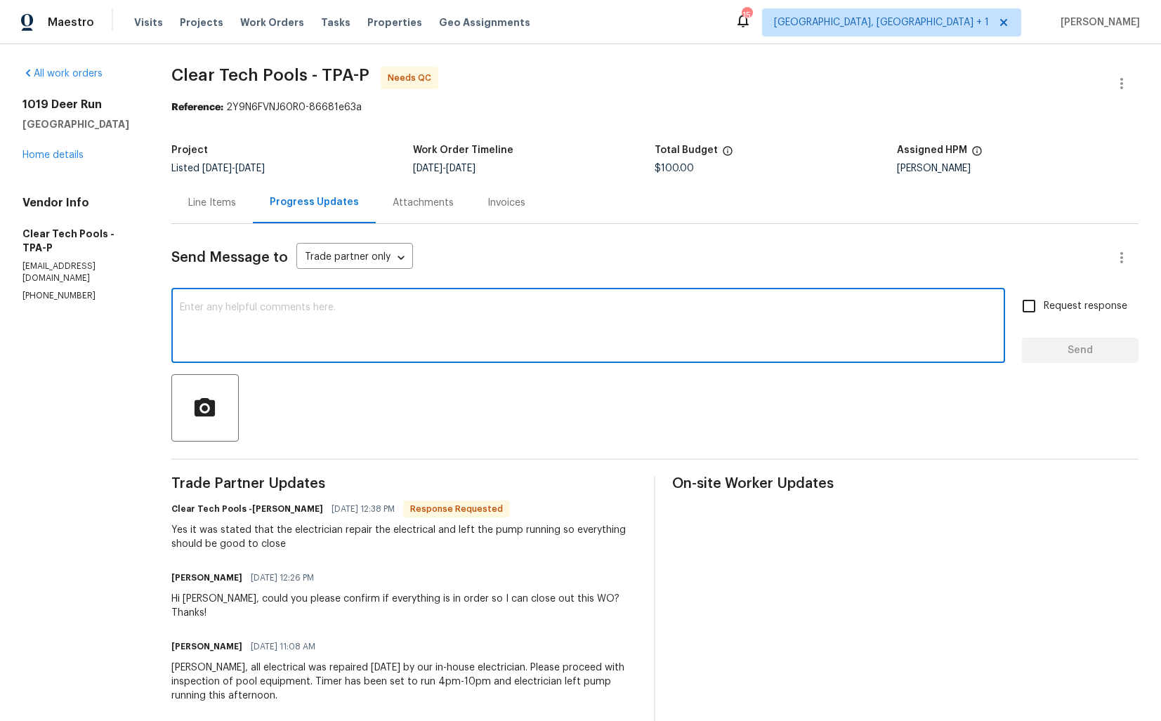
click at [410, 347] on textarea at bounding box center [588, 327] width 817 height 49
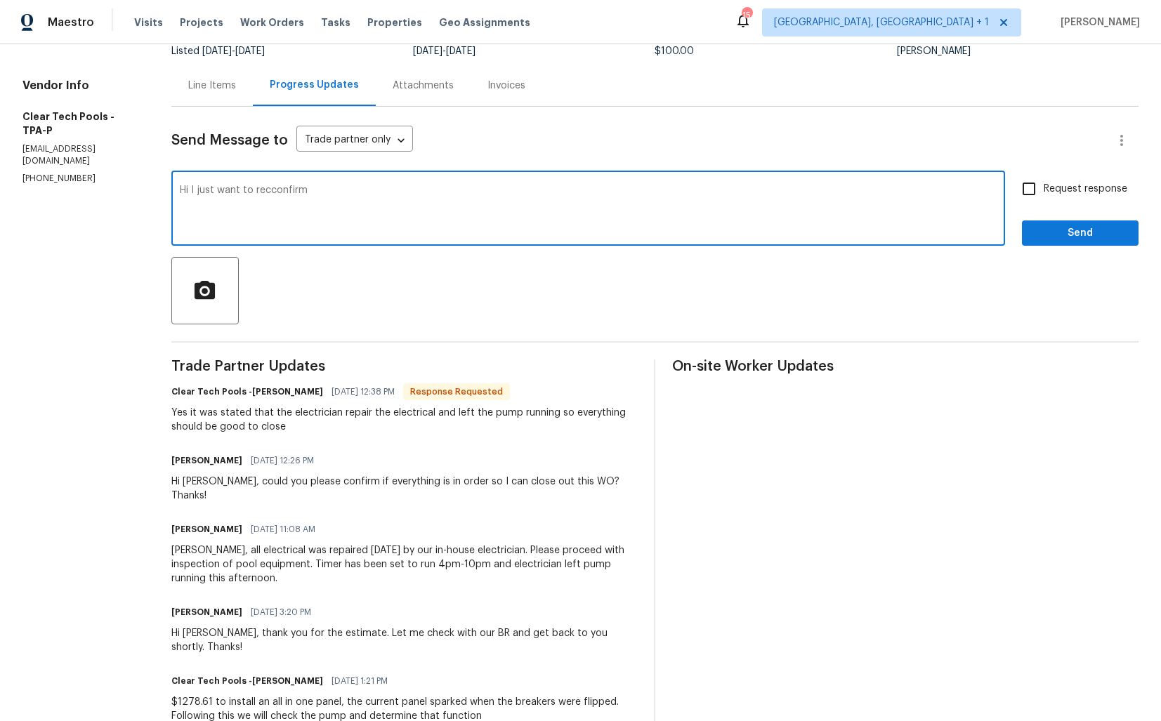
scroll to position [142, 0]
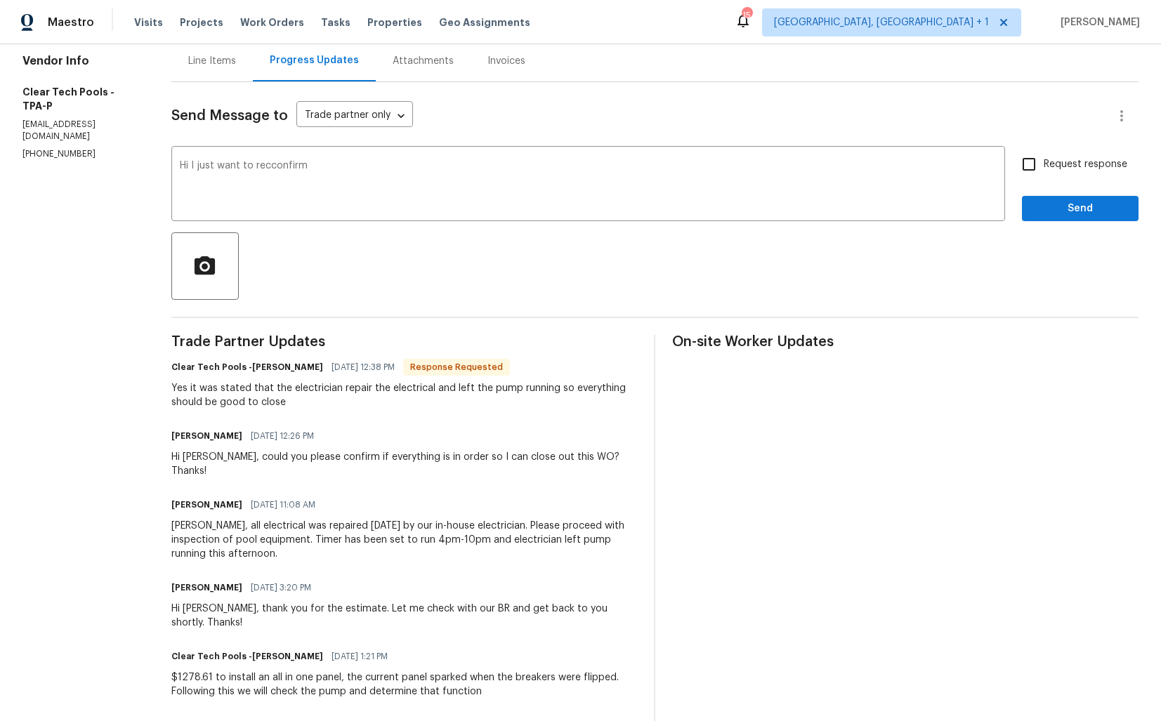
drag, startPoint x: 192, startPoint y: 528, endPoint x: 264, endPoint y: 525, distance: 72.4
click at [264, 525] on div "Ashley, all electrical was repaired today by our in-house electrician. Please p…" at bounding box center [404, 540] width 466 height 42
drag, startPoint x: 191, startPoint y: 527, endPoint x: 271, endPoint y: 527, distance: 80.1
click at [272, 527] on div "Ashley, all electrical was repaired today by our in-house electrician. Please p…" at bounding box center [404, 540] width 466 height 42
copy div "pool equipment."
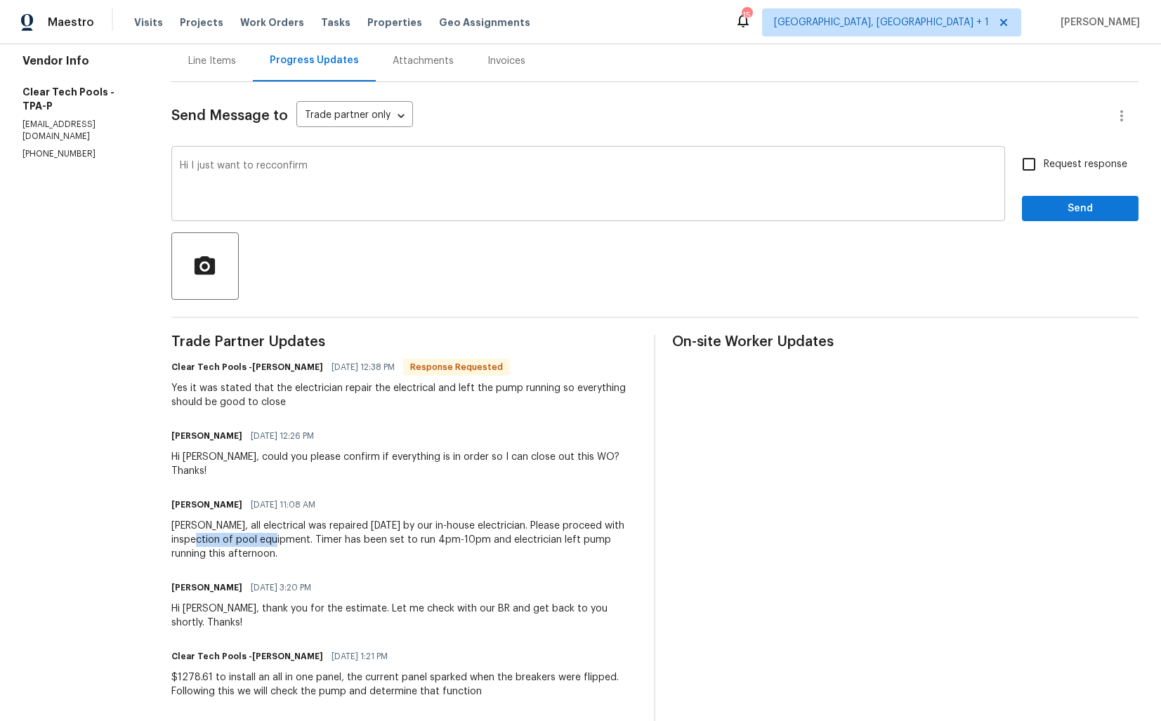
click at [397, 190] on textarea "Hi I just want to recconfirm" at bounding box center [588, 185] width 817 height 49
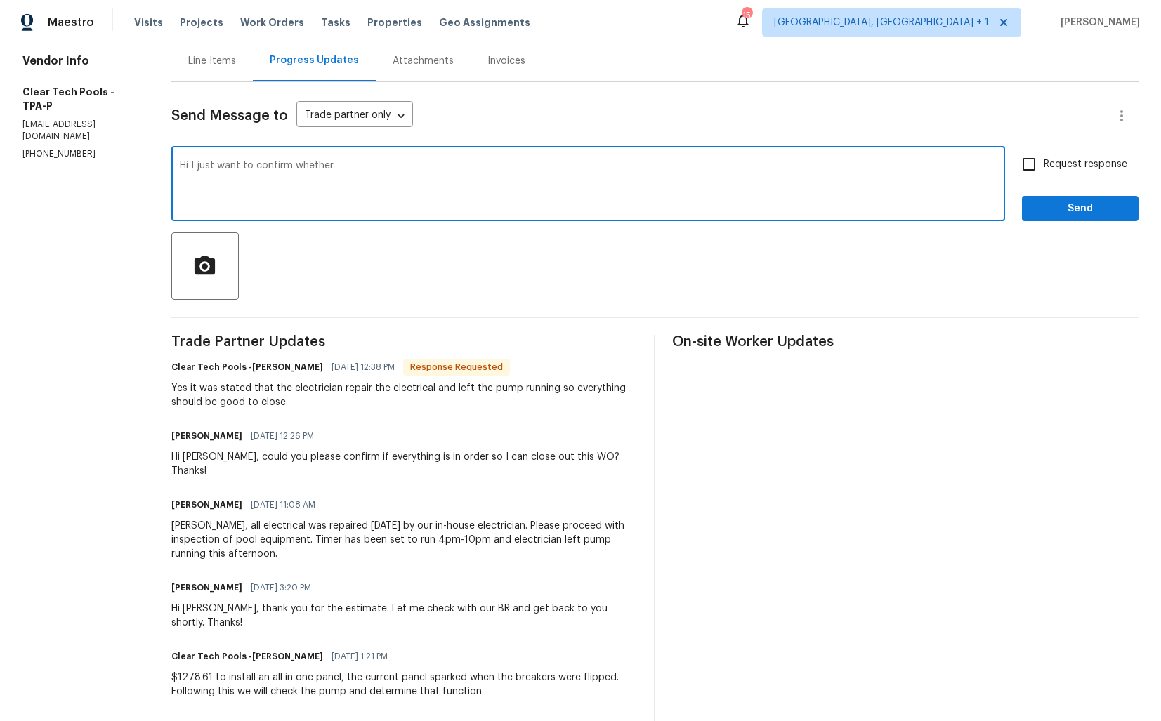
click at [417, 171] on textarea "Hi I just want to confirm whether" at bounding box center [588, 185] width 817 height 49
click at [262, 169] on textarea "Hi I just want to confirm whether" at bounding box center [588, 185] width 817 height 49
click at [453, 170] on textarea "Hi I just want to re-confirm whether" at bounding box center [588, 185] width 817 height 49
paste textarea "pool equipment."
click at [355, 166] on textarea "Hi I just want to re-confirm whether pool equipment." at bounding box center [588, 185] width 817 height 49
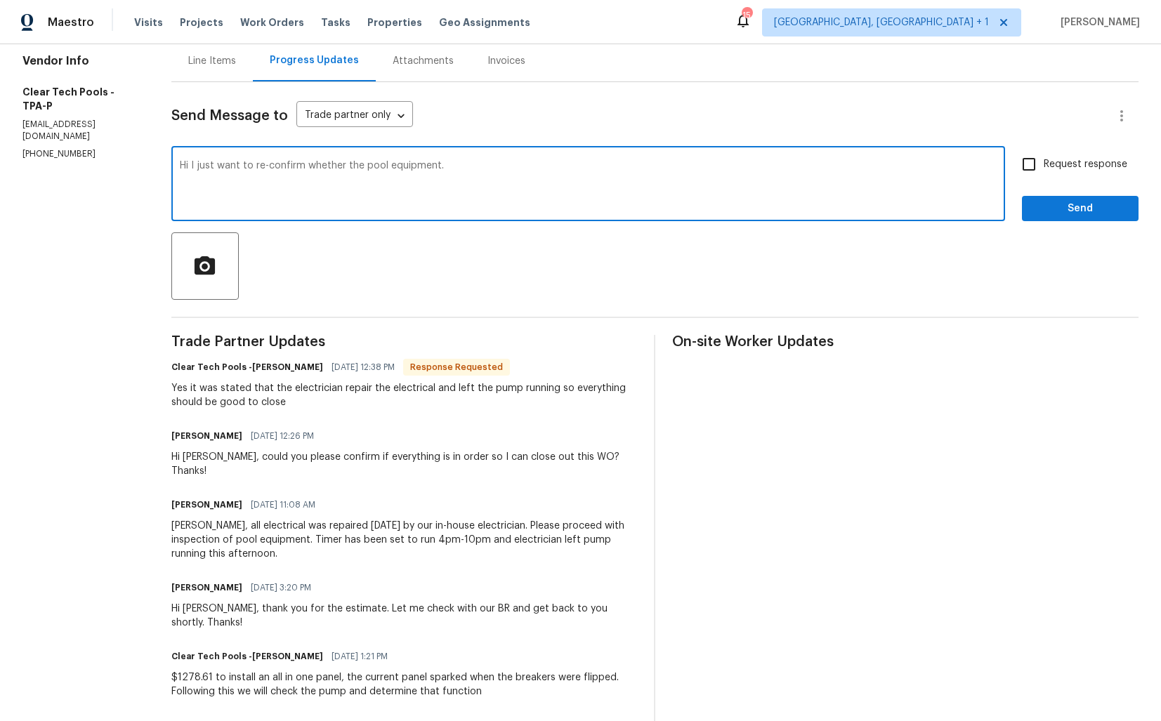
click at [499, 172] on textarea "Hi I just want to re-confirm whether the pool equipment." at bounding box center [588, 185] width 817 height 49
click at [205, 457] on div "Hi Ashley, could you please confirm if everything is in order so I can close ou…" at bounding box center [404, 464] width 466 height 28
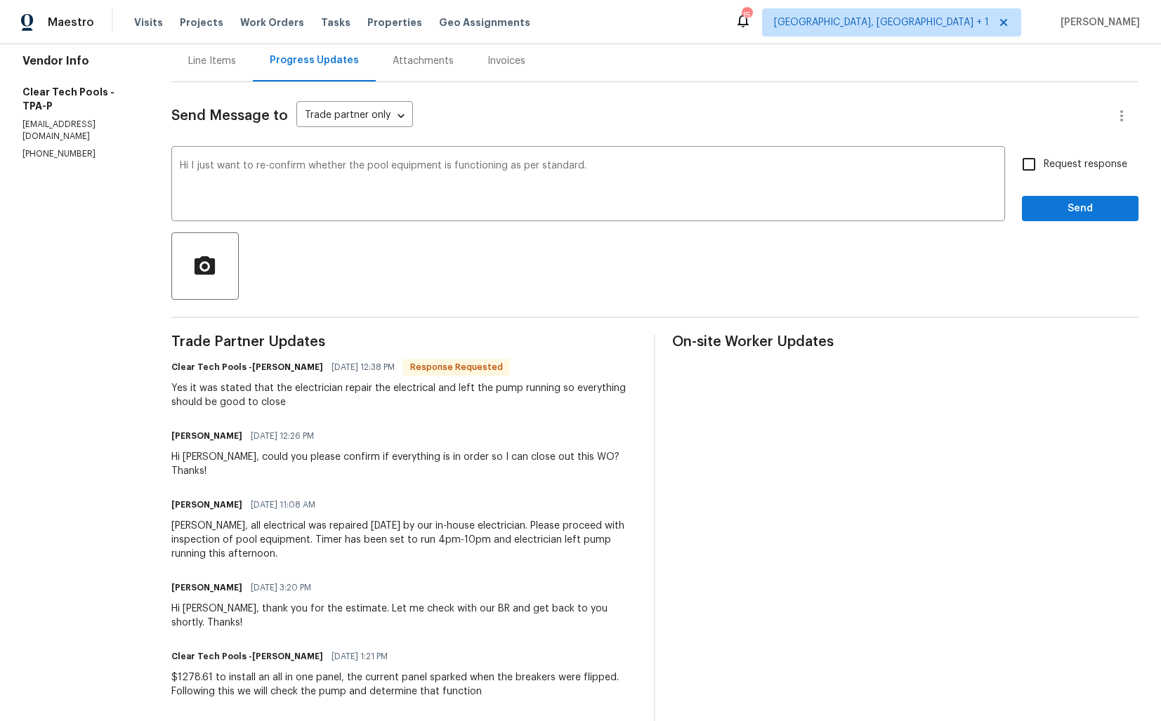
click at [205, 457] on div "Hi Ashley, could you please confirm if everything is in order so I can close ou…" at bounding box center [404, 464] width 466 height 28
copy div "Ashley"
click at [200, 166] on textarea "Hi I just want to re-confirm whether the pool equipment is functioning as per s…" at bounding box center [588, 185] width 817 height 49
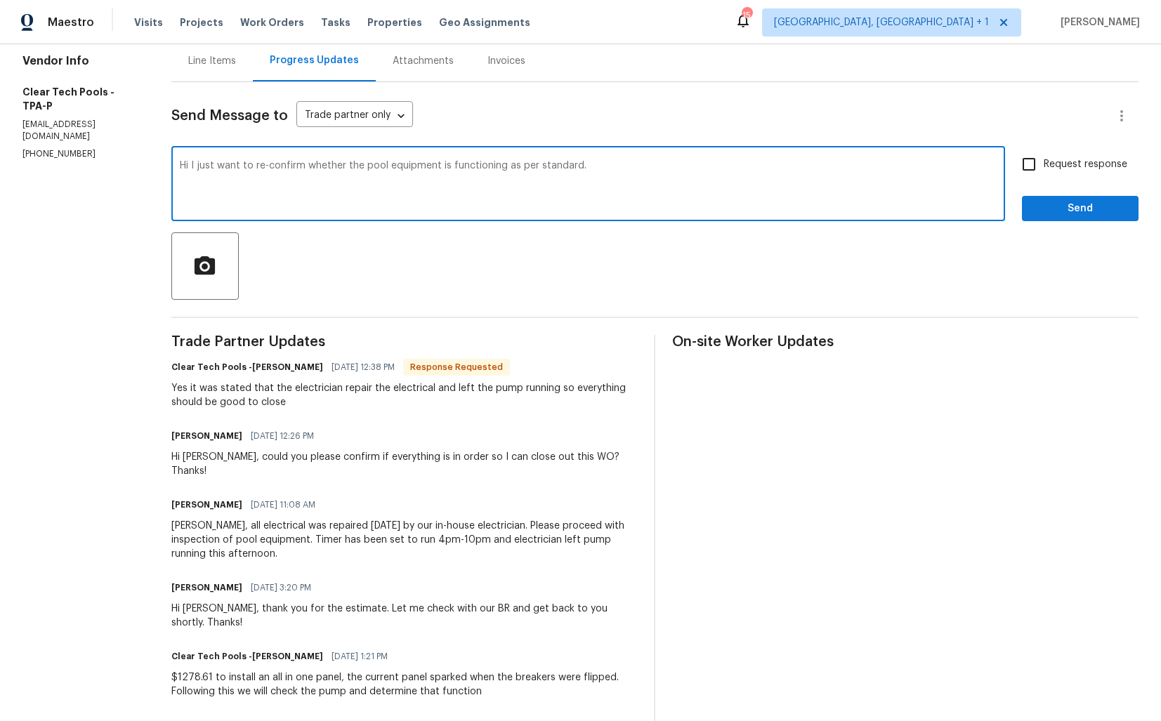
paste textarea "Ashley"
click at [655, 166] on textarea "Hi Ashley, I just want to re-confirm whether the pool equipment is functioning …" at bounding box center [588, 185] width 817 height 49
click at [646, 164] on textarea "Hi Ashley, I just want to re-confirm whether the pool equipment is functioning …" at bounding box center [588, 185] width 817 height 49
click at [632, 166] on textarea "Hi Ashley, I just want to re-confirm whether the pool equipment is functioning …" at bounding box center [588, 185] width 817 height 49
click at [676, 167] on textarea "Hi Ashley, I just want to re-confirm whether the pool equipment is functioning …" at bounding box center [588, 185] width 817 height 49
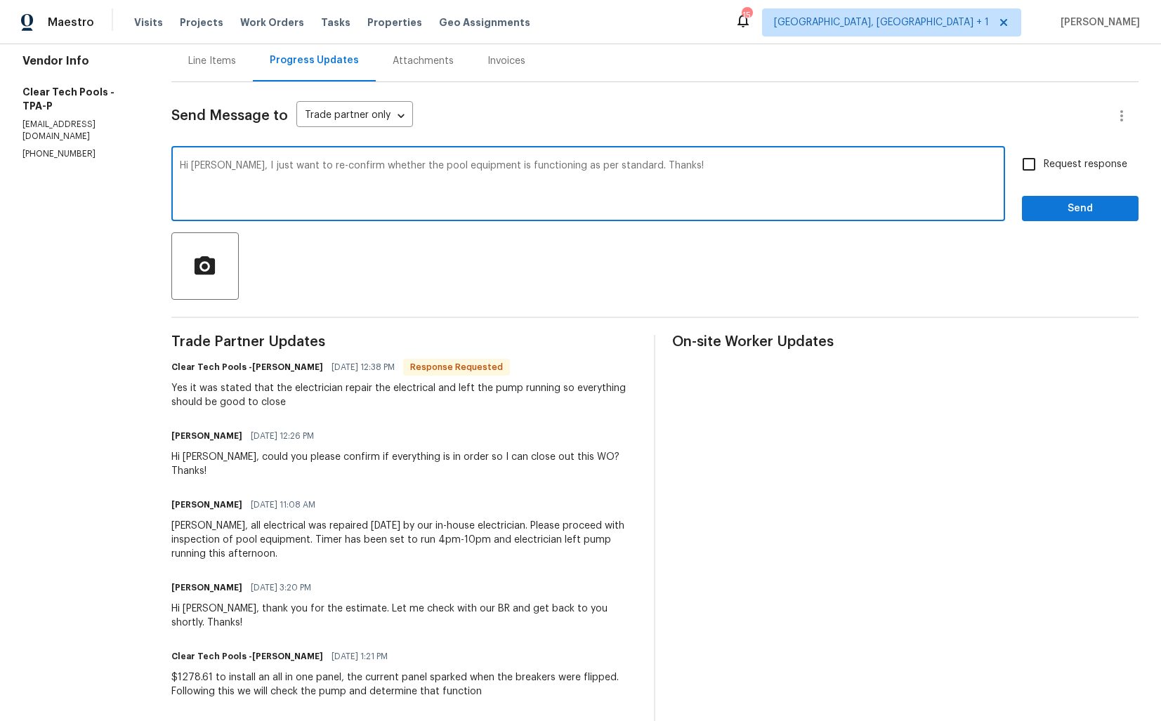
type textarea "Hi Ashley, I just want to re-confirm whether the pool equipment is functioning …"
click at [1047, 163] on span "Request response" at bounding box center [1086, 164] width 84 height 15
click at [1044, 163] on input "Request response" at bounding box center [1029, 165] width 30 height 30
checkbox input "true"
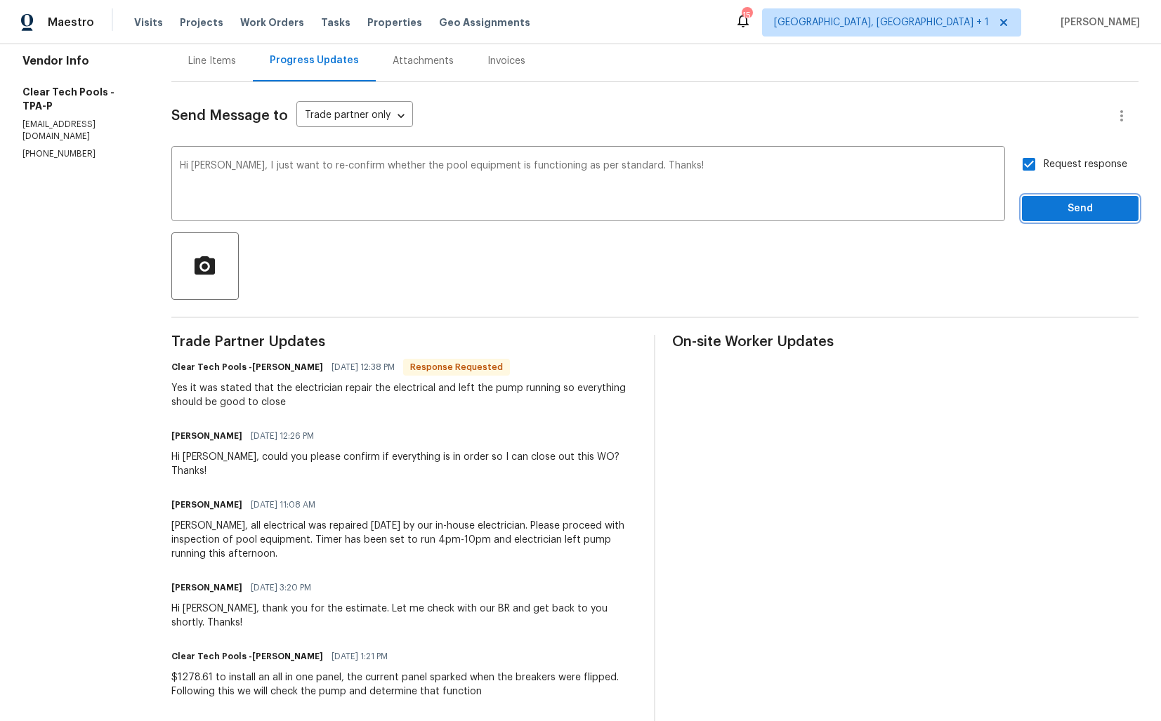
click at [1072, 205] on span "Send" at bounding box center [1080, 209] width 94 height 18
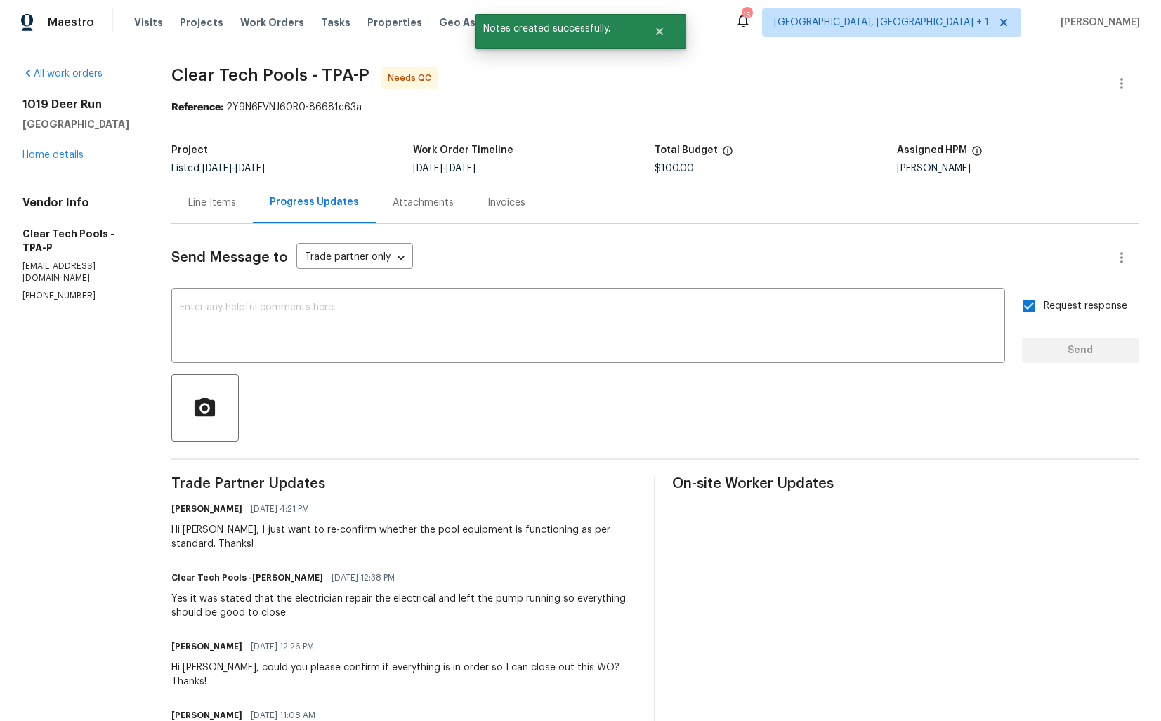
click at [221, 198] on div "Line Items" at bounding box center [212, 203] width 48 height 14
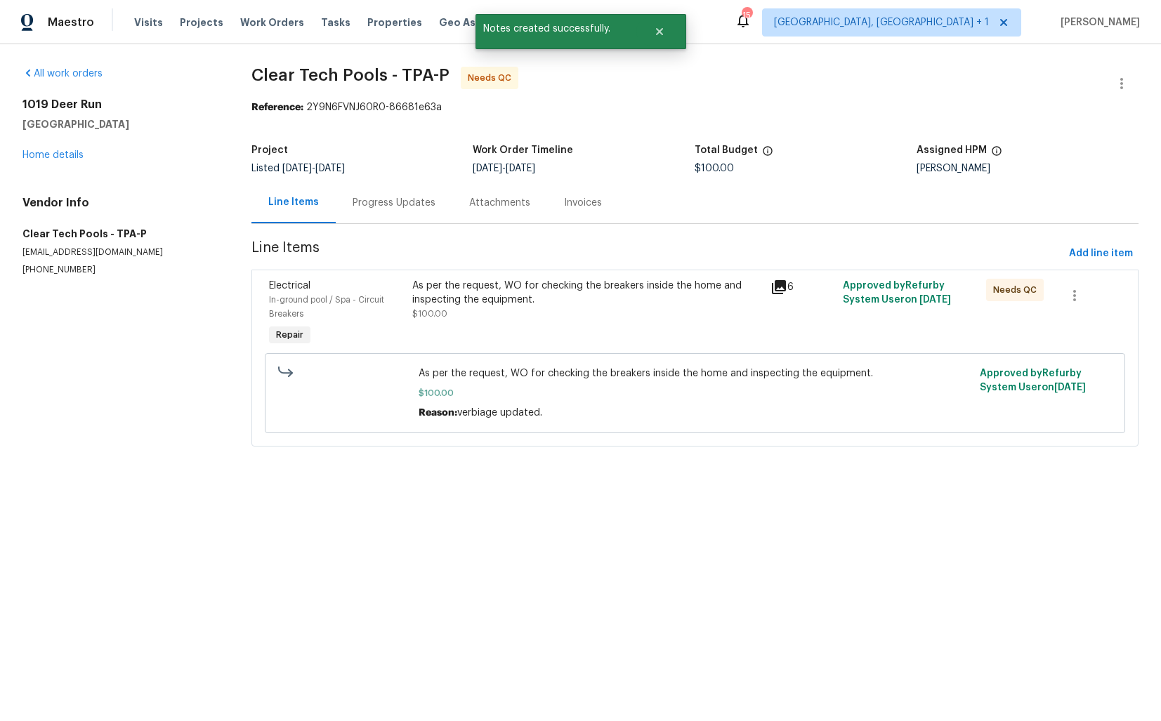
click at [389, 210] on div "Progress Updates" at bounding box center [394, 203] width 83 height 14
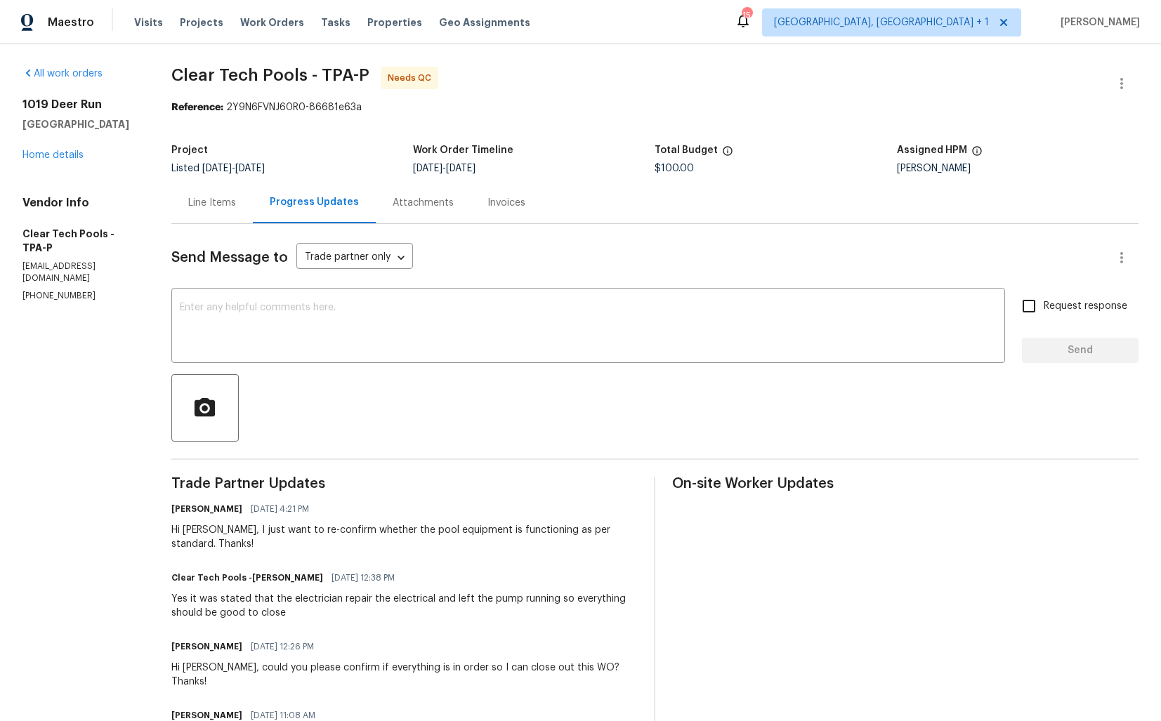
click at [219, 607] on div "Yes it was stated that the electrician repair the electrical and left the pump …" at bounding box center [404, 606] width 466 height 28
click at [214, 602] on div "Yes it was stated that the electrician repair the electrical and left the pump …" at bounding box center [404, 606] width 466 height 28
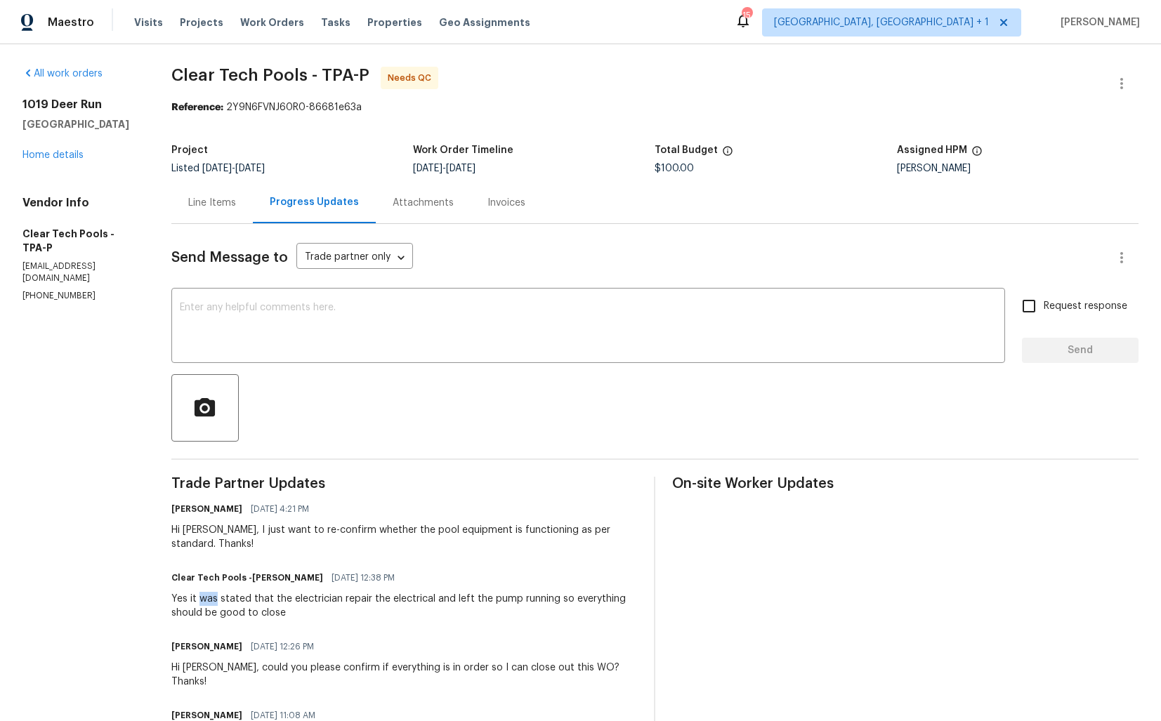
click at [214, 602] on div "Yes it was stated that the electrician repair the electrical and left the pump …" at bounding box center [404, 606] width 466 height 28
copy div "Yes it was stated that the electrician repair the electrical and left the pump …"
click at [631, 299] on div "x ​" at bounding box center [588, 328] width 834 height 72
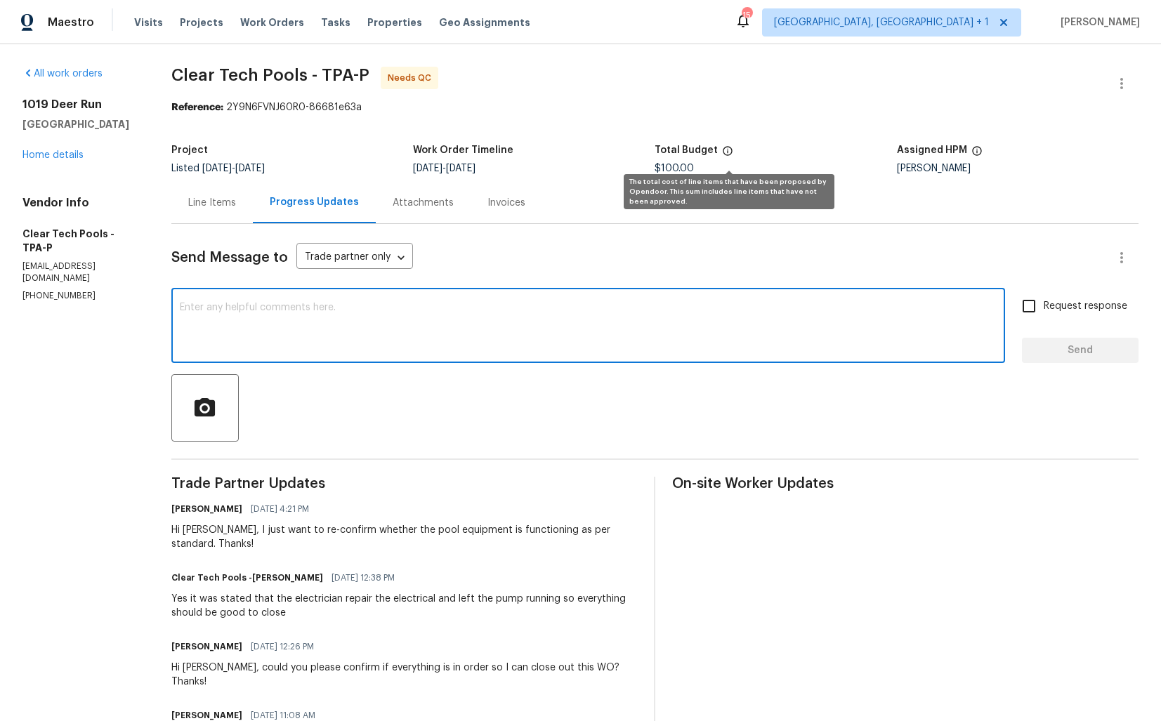
click at [722, 148] on icon at bounding box center [727, 150] width 11 height 11
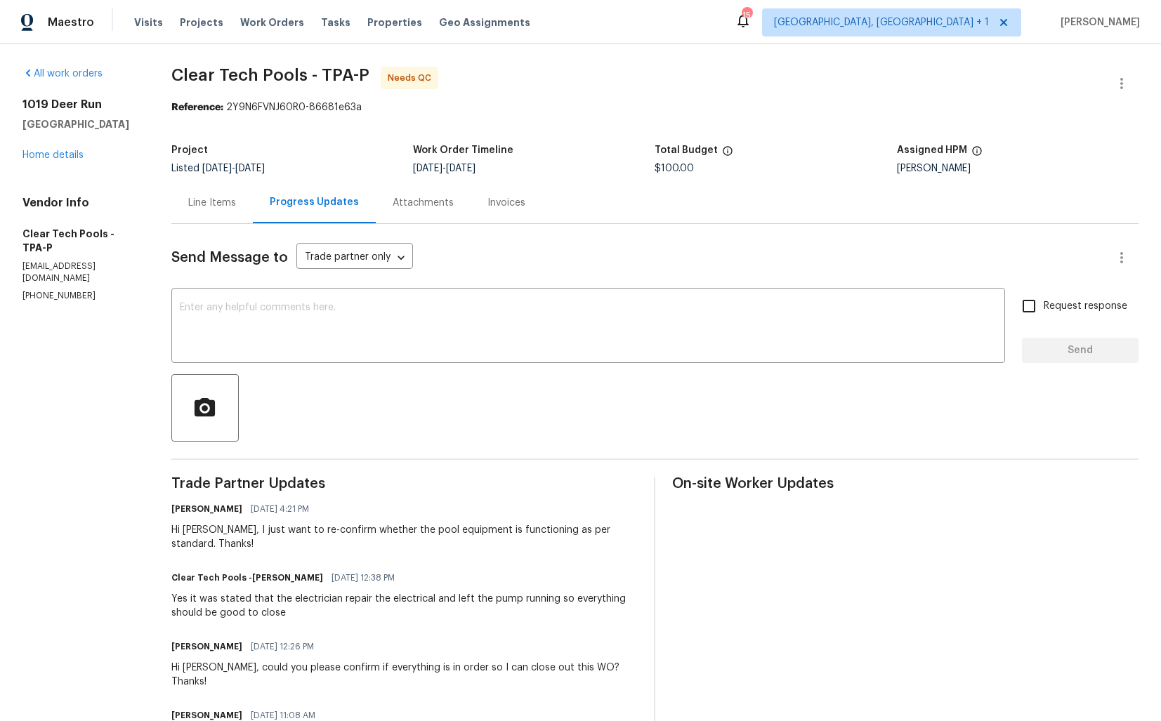
click at [574, 152] on div "Work Order Timeline" at bounding box center [534, 154] width 242 height 18
click at [74, 152] on link "Home details" at bounding box center [52, 155] width 61 height 10
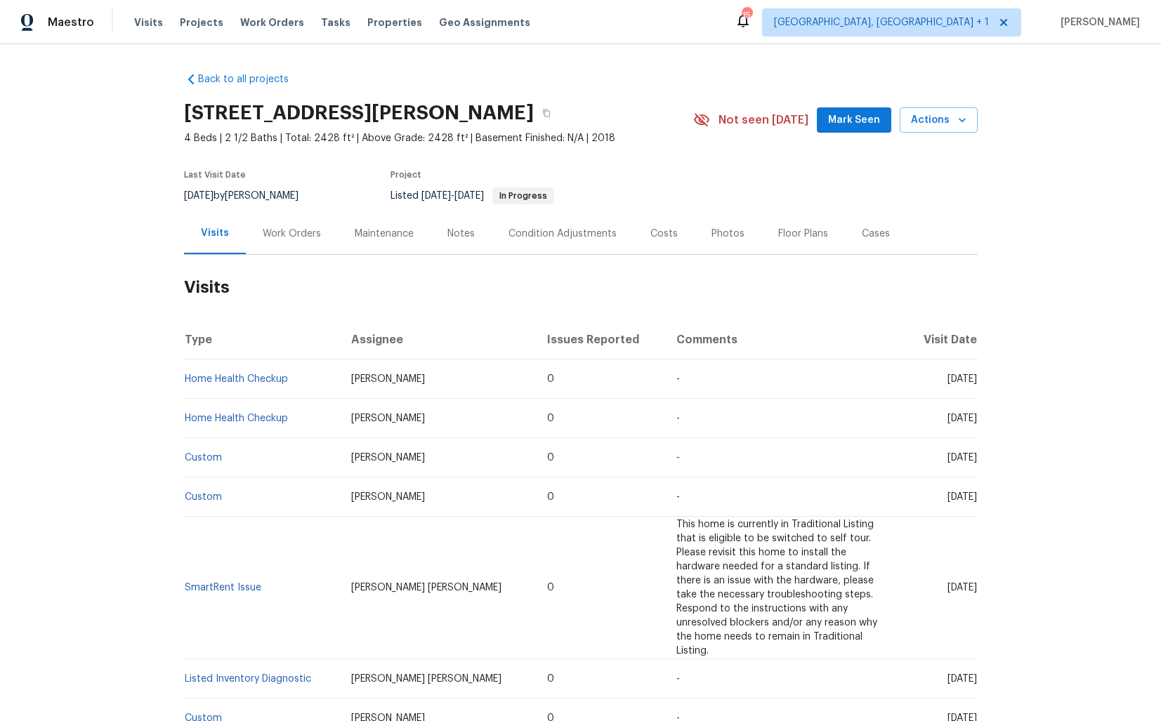
click at [290, 240] on div "Work Orders" at bounding box center [292, 233] width 92 height 41
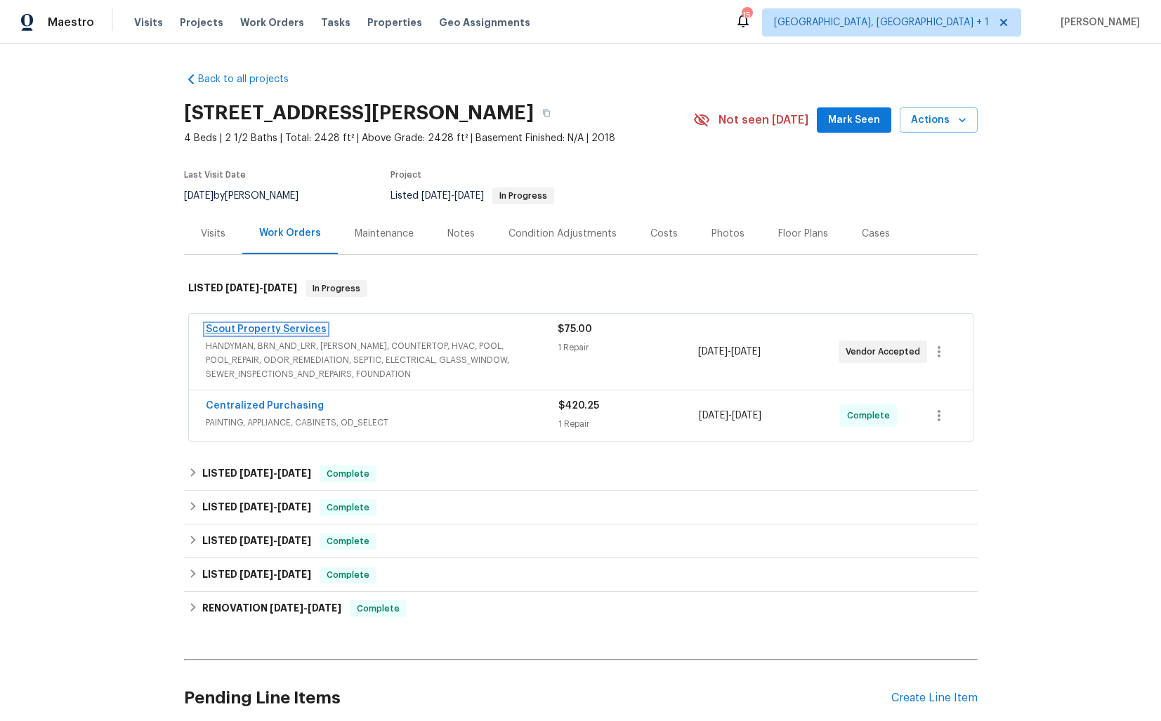
click at [246, 332] on link "Scout Property Services" at bounding box center [266, 330] width 121 height 10
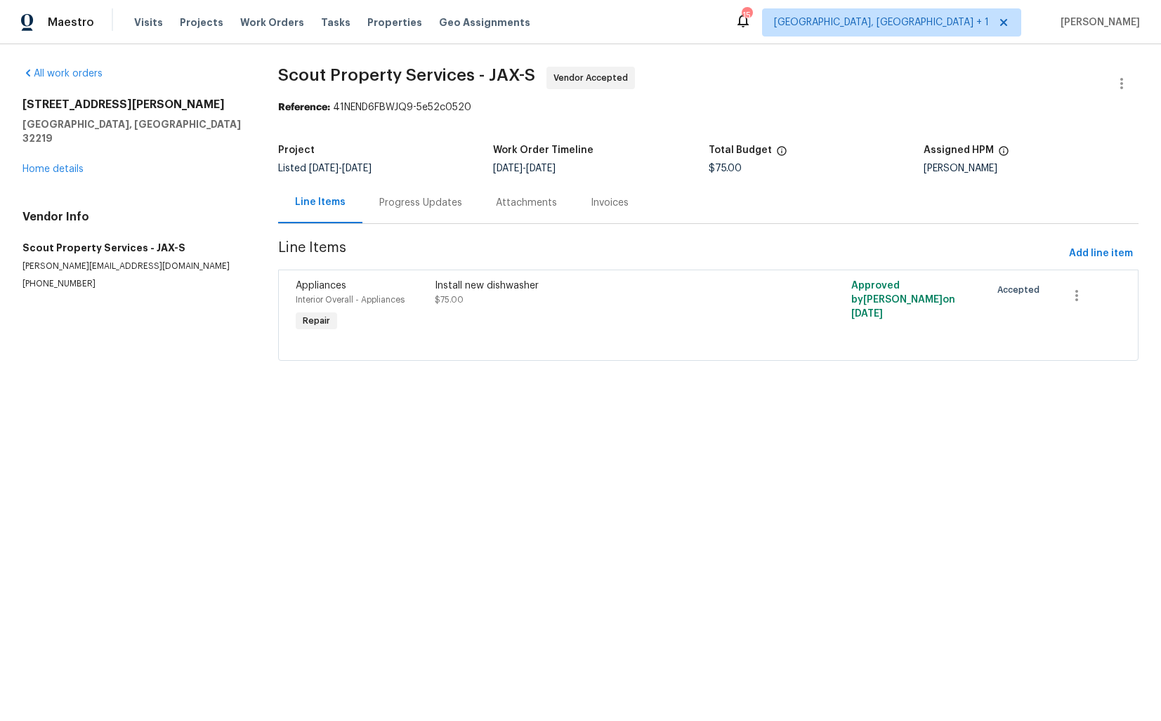
click at [388, 202] on div "Progress Updates" at bounding box center [420, 203] width 83 height 14
